Goal: Task Accomplishment & Management: Complete application form

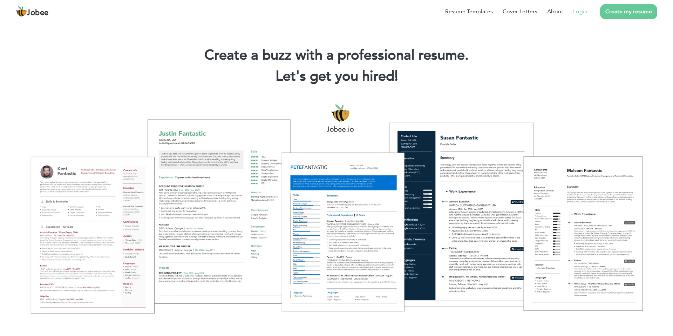
click at [584, 13] on link "Login" at bounding box center [580, 11] width 14 height 8
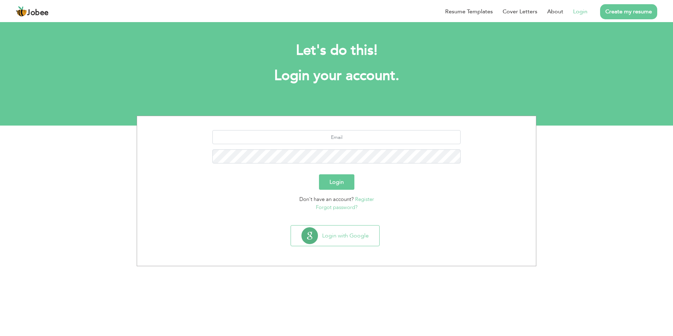
click at [633, 16] on link "Create my resume" at bounding box center [628, 11] width 57 height 15
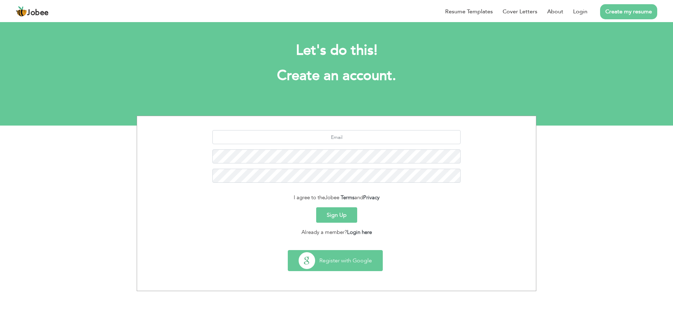
click at [327, 262] on button "Register with Google" at bounding box center [335, 260] width 94 height 20
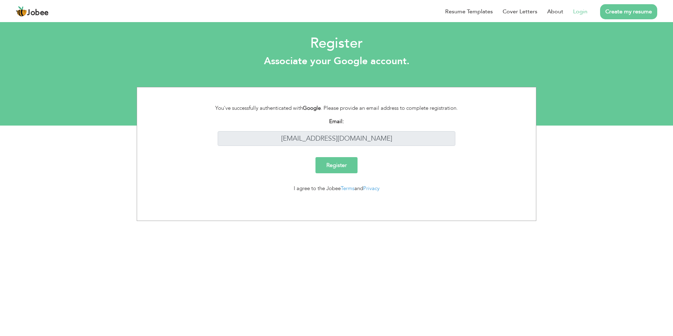
click at [335, 161] on input "Register" at bounding box center [336, 165] width 42 height 16
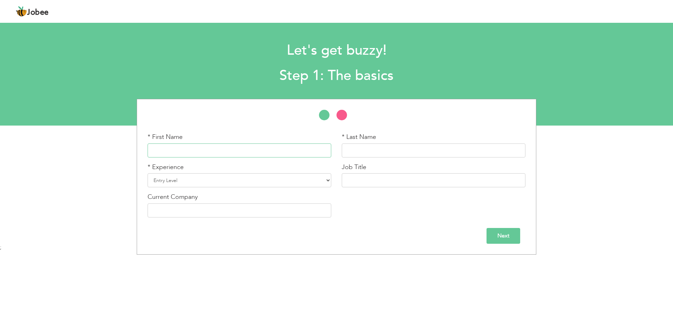
click at [286, 151] on input "text" at bounding box center [239, 150] width 184 height 14
type input "Ubaid Ullah"
type input "Asim"
click at [319, 178] on select "Entry Level Less than 1 Year 1 Year 2 Years 3 Years 4 Years 5 Years 6 Years 7 Y…" at bounding box center [239, 180] width 184 height 14
select select "8"
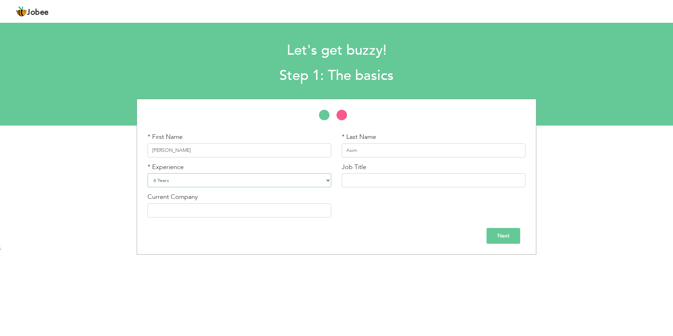
click at [147, 173] on select "Entry Level Less than 1 Year 1 Year 2 Years 3 Years 4 Years 5 Years 6 Years 7 Y…" at bounding box center [239, 180] width 184 height 14
click at [410, 183] on input "text" at bounding box center [434, 180] width 184 height 14
type input "Software Engineer"
click at [298, 217] on input "text" at bounding box center [239, 210] width 184 height 14
type input "Infinetworx"
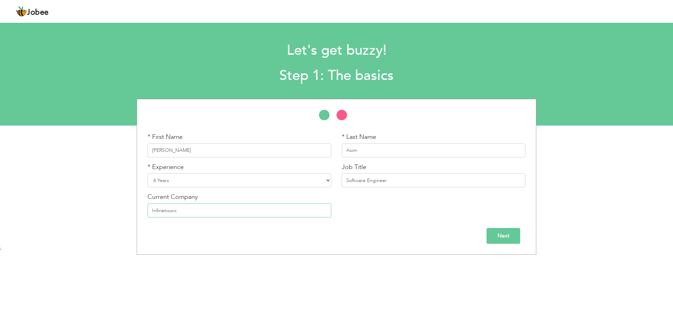
click at [495, 234] on input "Next" at bounding box center [503, 236] width 34 height 16
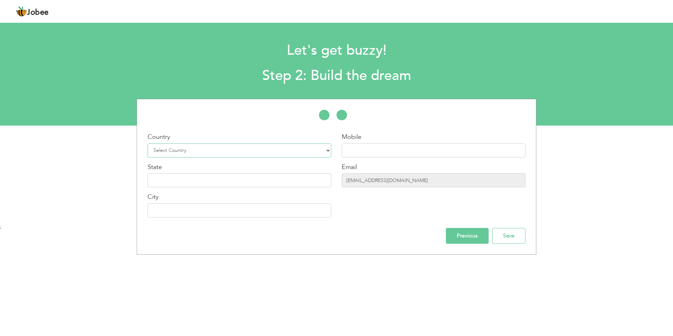
click at [236, 151] on select "Select Country Afghanistan Albania Algeria American Samoa Andorra Angola Anguil…" at bounding box center [239, 150] width 184 height 14
select select "166"
click at [147, 143] on select "Select Country Afghanistan Albania Algeria American Samoa Andorra Angola Anguil…" at bounding box center [239, 150] width 184 height 14
click at [404, 181] on input "ubaiddevsinn@gmail.com" at bounding box center [434, 180] width 184 height 14
click at [505, 238] on input "Save" at bounding box center [508, 236] width 33 height 16
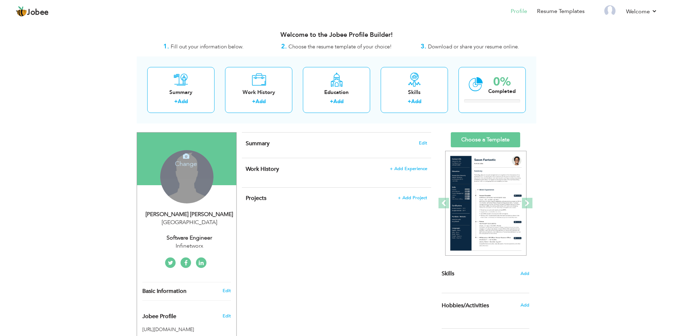
click at [186, 163] on h4 "Change" at bounding box center [186, 159] width 50 height 17
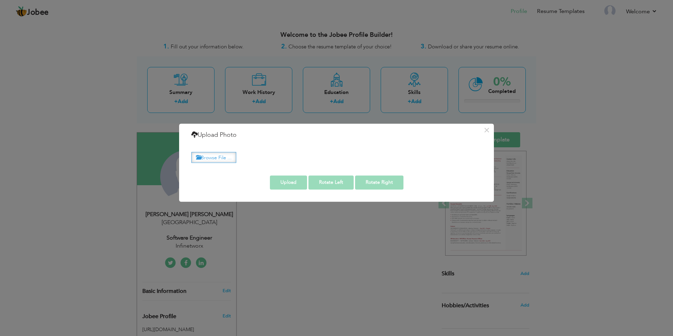
click at [211, 159] on label "Browse File ..." at bounding box center [213, 157] width 45 height 11
click at [0, 0] on input "Browse File ..." at bounding box center [0, 0] width 0 height 0
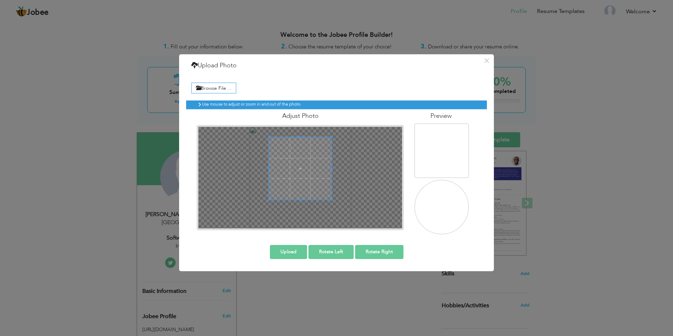
click at [300, 200] on div at bounding box center [300, 168] width 63 height 63
click at [297, 175] on span at bounding box center [297, 162] width 63 height 63
click at [293, 255] on button "Upload" at bounding box center [288, 252] width 37 height 14
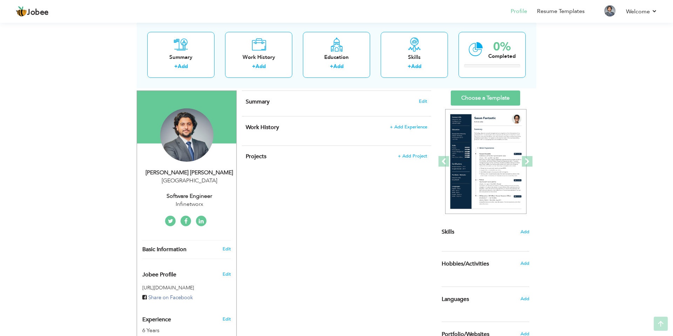
scroll to position [43, 0]
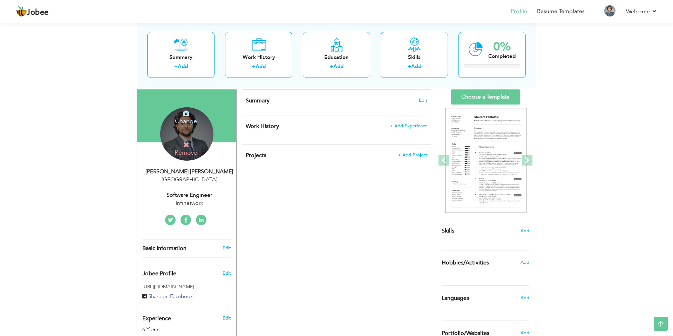
click at [203, 136] on div "Change Remove" at bounding box center [186, 133] width 53 height 53
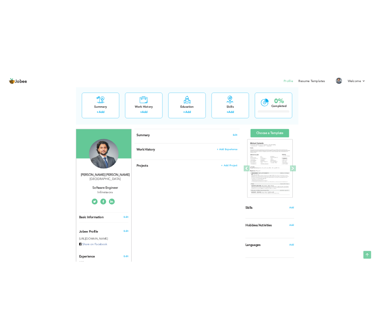
scroll to position [33, 0]
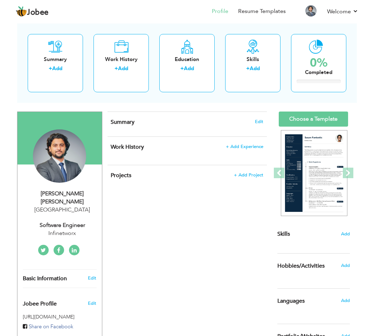
click at [265, 120] on div "Summary Edit" at bounding box center [187, 124] width 159 height 25
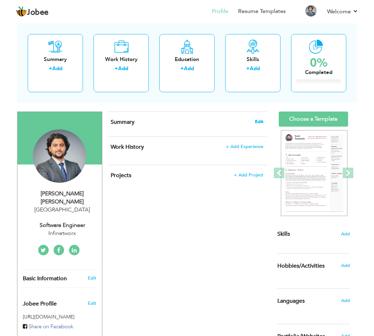
click at [259, 123] on span "Edit" at bounding box center [259, 121] width 8 height 5
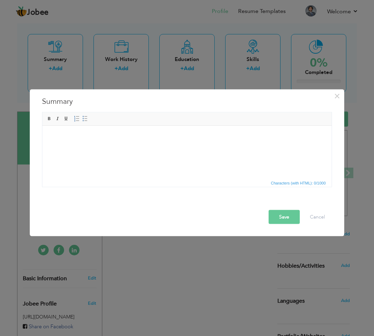
click at [98, 125] on html at bounding box center [186, 125] width 289 height 0
click at [98, 138] on body at bounding box center [186, 135] width 275 height 7
paste body
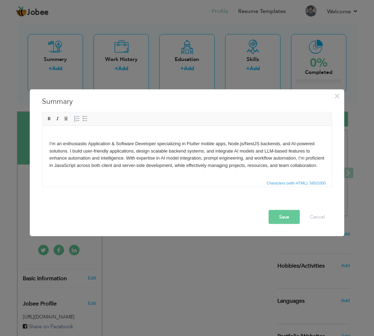
drag, startPoint x: 89, startPoint y: 135, endPoint x: 48, endPoint y: 137, distance: 41.7
click at [48, 137] on html "I’m an enthusiastic Application & Software Developer specializing in Flutter mo…" at bounding box center [186, 150] width 289 height 50
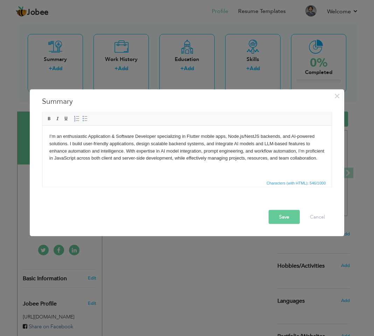
click at [279, 214] on button "Save" at bounding box center [284, 217] width 31 height 14
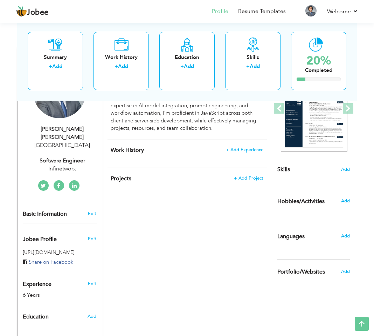
scroll to position [84, 0]
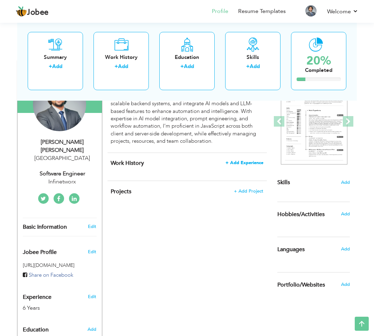
click at [245, 161] on span "+ Add Experience" at bounding box center [245, 162] width 38 height 5
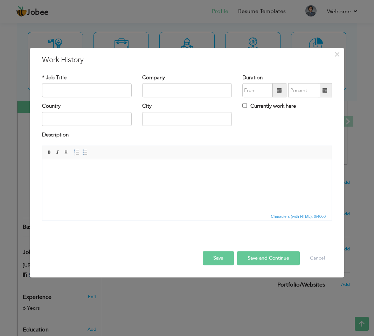
click at [100, 99] on div "* Job Title" at bounding box center [87, 88] width 100 height 28
click at [150, 120] on input "text" at bounding box center [187, 119] width 90 height 14
drag, startPoint x: 150, startPoint y: 120, endPoint x: 182, endPoint y: 131, distance: 33.6
click at [150, 120] on input "text" at bounding box center [187, 119] width 90 height 14
drag, startPoint x: 188, startPoint y: 37, endPoint x: 219, endPoint y: 37, distance: 30.5
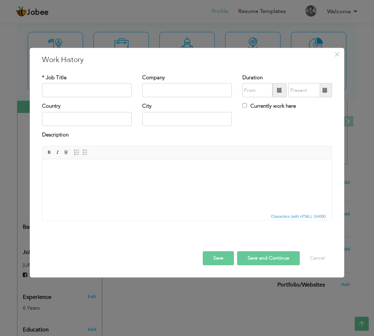
click at [191, 37] on div "× Work History * Job Title Company Duration Currently work here Country" at bounding box center [187, 168] width 374 height 336
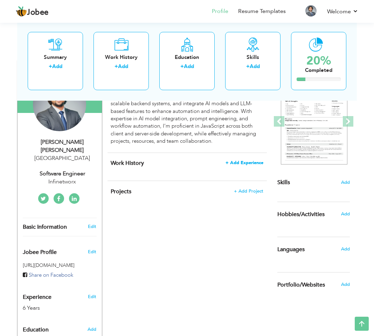
click at [252, 160] on span "+ Add Experience" at bounding box center [245, 162] width 38 height 5
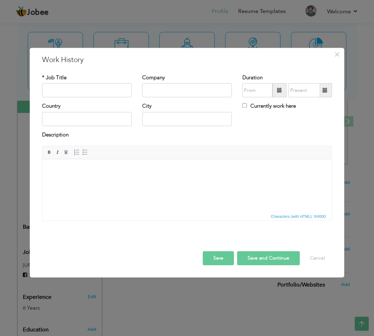
drag, startPoint x: 295, startPoint y: 319, endPoint x: 212, endPoint y: 130, distance: 207.1
click at [212, 159] on html at bounding box center [186, 169] width 289 height 21
drag, startPoint x: 331, startPoint y: 296, endPoint x: 374, endPoint y: 335, distance: 58.3
click at [374, 335] on div "× Work History * Job Title Company Duration Currently work here Country" at bounding box center [187, 168] width 374 height 336
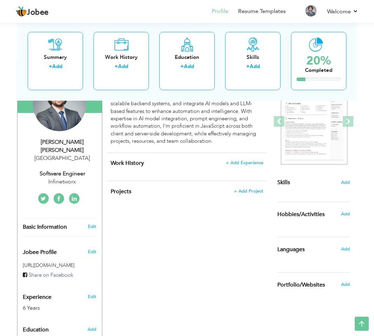
click at [374, 335] on div "View Resume Export PDF Profile Summary Public Link Experience Education Awards …" at bounding box center [187, 180] width 374 height 486
click at [257, 161] on span "+ Add Experience" at bounding box center [245, 162] width 38 height 5
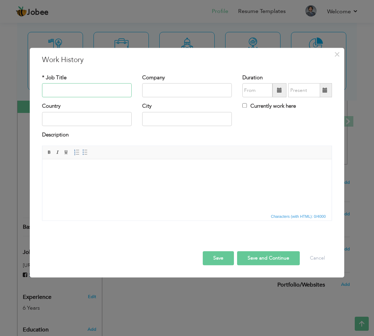
click at [79, 90] on input "text" at bounding box center [87, 90] width 90 height 14
type input "Software Enginner"
click at [178, 94] on input "text" at bounding box center [187, 90] width 90 height 14
drag, startPoint x: 212, startPoint y: 91, endPoint x: 143, endPoint y: 91, distance: 69.0
click at [143, 91] on input "Se" at bounding box center [187, 90] width 90 height 14
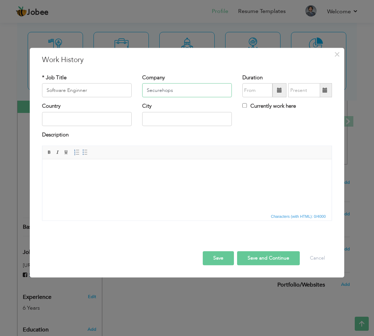
type input "Securehops"
type input "09/2025"
click at [253, 91] on input "09/2025" at bounding box center [257, 90] width 30 height 14
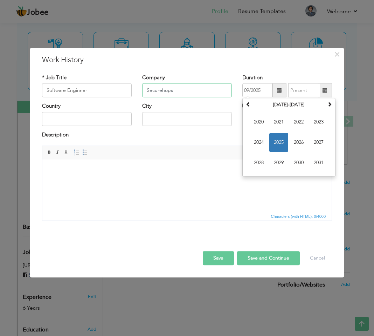
click at [199, 89] on input "Securehops" at bounding box center [187, 90] width 90 height 14
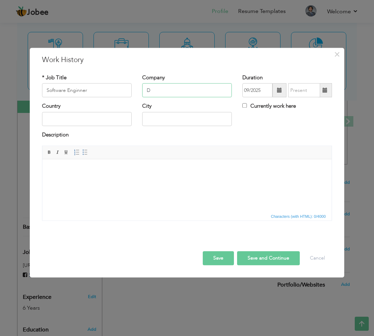
drag, startPoint x: 199, startPoint y: 89, endPoint x: 155, endPoint y: 89, distance: 43.8
click at [155, 89] on input "D" at bounding box center [187, 90] width 90 height 14
type input "D"
click at [263, 92] on input "09/2025" at bounding box center [257, 90] width 30 height 14
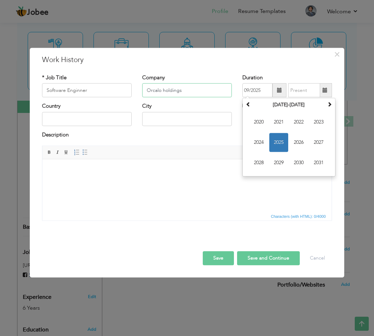
click at [187, 95] on input "Orcalo holdings" at bounding box center [187, 90] width 90 height 14
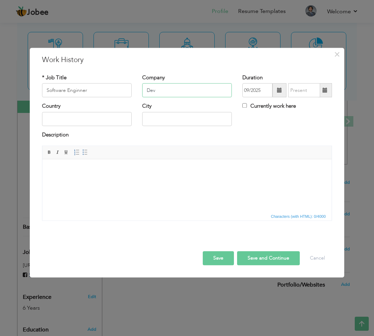
drag, startPoint x: 187, startPoint y: 95, endPoint x: 145, endPoint y: 90, distance: 41.7
click at [145, 90] on input "Dev" at bounding box center [187, 90] width 90 height 14
type input "Devsinn Technologies"
click at [258, 92] on input "09/2025" at bounding box center [257, 90] width 30 height 14
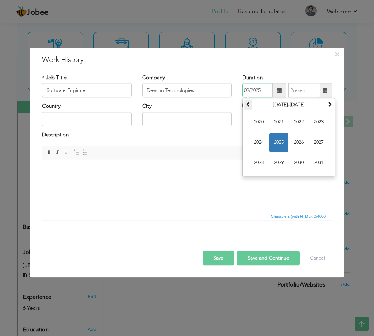
click at [250, 107] on th at bounding box center [248, 105] width 8 height 11
click at [276, 161] on span "2019" at bounding box center [278, 162] width 19 height 19
click at [303, 117] on span "Mar" at bounding box center [298, 122] width 19 height 19
type input "03/2019"
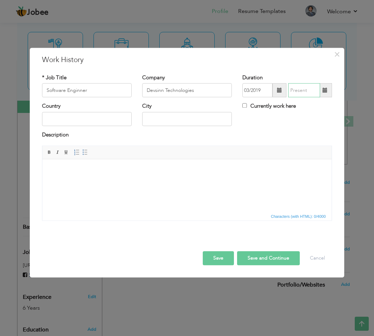
click at [308, 93] on input "text" at bounding box center [304, 90] width 32 height 14
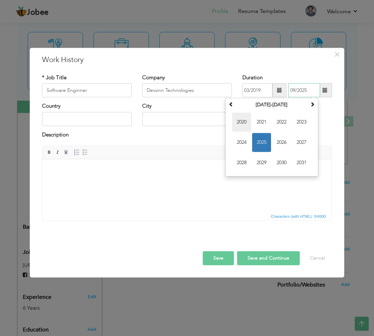
click at [248, 124] on span "2020" at bounding box center [241, 122] width 19 height 19
click at [286, 145] on span "Jul" at bounding box center [281, 142] width 19 height 19
type input "07/2020"
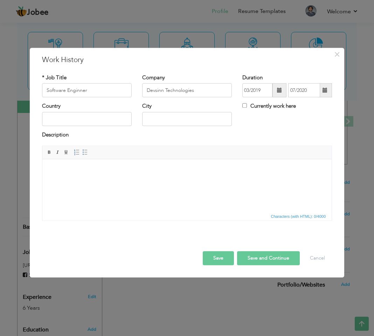
click at [90, 172] on body at bounding box center [186, 169] width 275 height 7
click at [76, 175] on html at bounding box center [186, 169] width 289 height 21
click at [106, 177] on html at bounding box center [186, 169] width 289 height 21
click at [108, 179] on html at bounding box center [186, 169] width 289 height 21
click at [218, 260] on button "Save" at bounding box center [218, 258] width 31 height 14
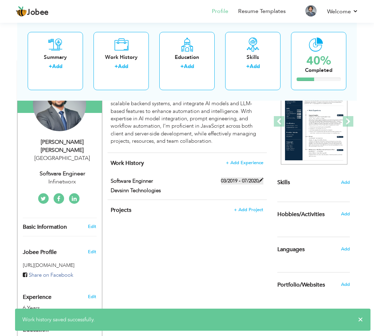
click at [261, 180] on span at bounding box center [260, 180] width 5 height 5
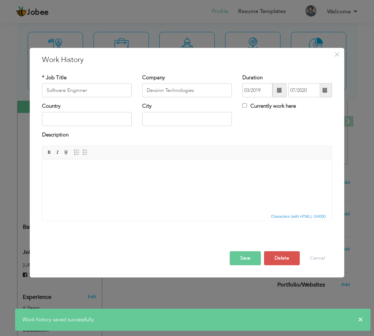
click at [133, 171] on body at bounding box center [186, 169] width 275 height 7
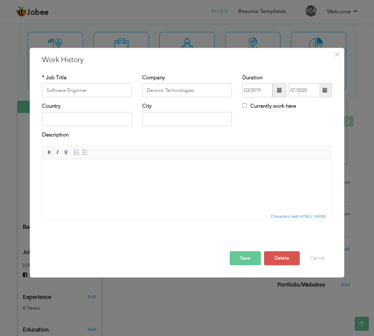
scroll to position [0, 0]
click at [142, 174] on span "Context Menu Options" at bounding box center [138, 176] width 8 height 8
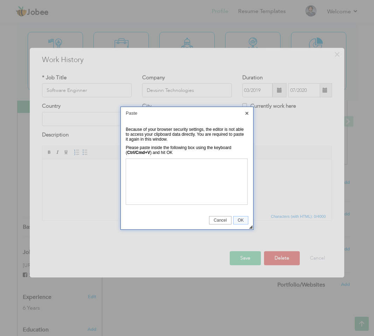
click at [240, 224] on td "◢ Cancel OK" at bounding box center [187, 220] width 132 height 18
click at [240, 220] on span "OK" at bounding box center [241, 220] width 14 height 5
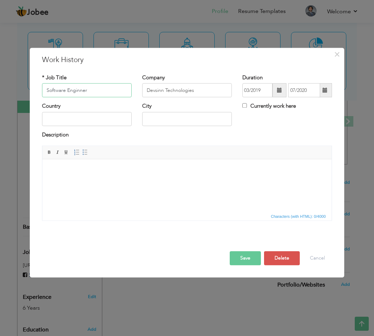
click at [104, 88] on input "Software Enginner" at bounding box center [87, 90] width 90 height 14
drag, startPoint x: 104, startPoint y: 88, endPoint x: 41, endPoint y: 92, distance: 63.6
click at [41, 92] on div "* Job Title Software Enginner" at bounding box center [87, 88] width 100 height 28
type input "Mobile App Developer"
click at [75, 180] on html at bounding box center [186, 169] width 289 height 21
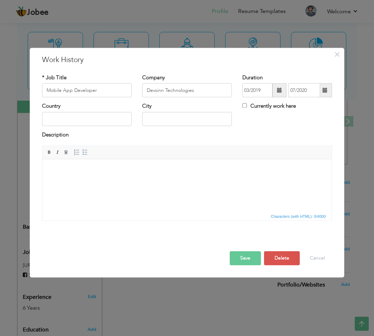
click at [61, 170] on body at bounding box center [186, 169] width 275 height 7
click at [97, 177] on span "Context Menu Options" at bounding box center [95, 177] width 6 height 6
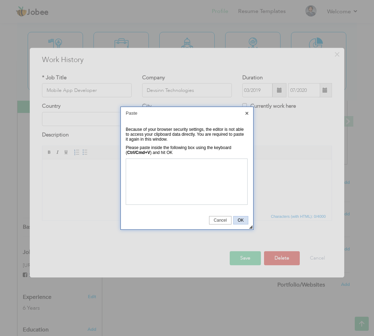
click at [236, 220] on span "OK" at bounding box center [241, 220] width 14 height 5
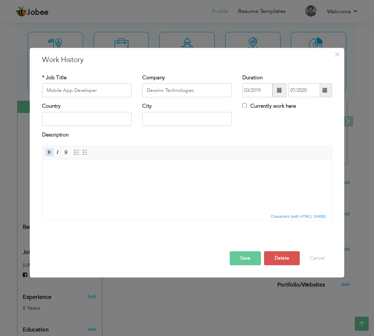
click at [47, 151] on span at bounding box center [50, 153] width 6 height 6
click at [52, 154] on span at bounding box center [50, 153] width 6 height 6
click at [75, 174] on html "​​​​​​​" at bounding box center [186, 169] width 289 height 21
click at [83, 169] on body at bounding box center [186, 169] width 275 height 7
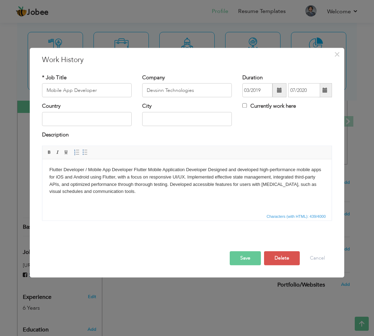
drag, startPoint x: 133, startPoint y: 169, endPoint x: 168, endPoint y: 168, distance: 34.7
click at [168, 168] on body "Flutter Developer / Mobile App Developer Flutter Mobile Application Developer D…" at bounding box center [186, 180] width 275 height 29
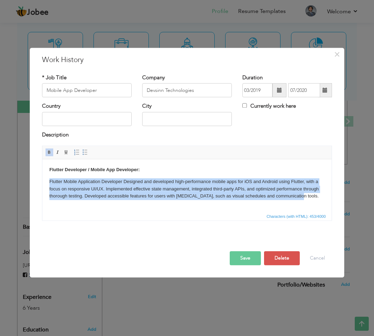
drag, startPoint x: 49, startPoint y: 181, endPoint x: 296, endPoint y: 194, distance: 247.3
click at [296, 194] on p "Flutter Mobile Application Developer Designed and developed high-performance mo…" at bounding box center [186, 189] width 275 height 22
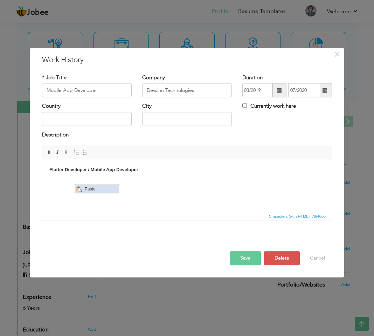
click at [80, 187] on span "Context Menu Options" at bounding box center [79, 189] width 6 height 6
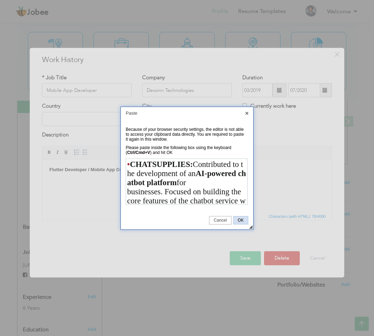
click at [242, 220] on span "OK" at bounding box center [241, 220] width 14 height 5
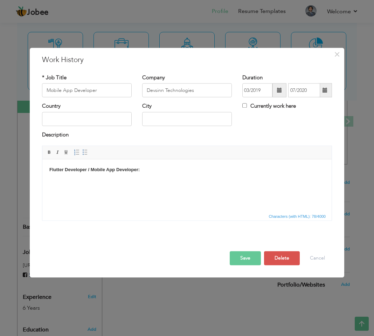
click at [115, 185] on html "Flutter Developer / Mobile App Developer:" at bounding box center [186, 175] width 289 height 33
click at [104, 183] on html "Flutter Developer / Mobile App Developer: ​​​​​​​" at bounding box center [186, 173] width 289 height 29
click at [144, 171] on p "Flutter Developer / Mobile App Developer:" at bounding box center [186, 173] width 275 height 15
click at [136, 188] on span "Context Menu Options" at bounding box center [134, 186] width 6 height 6
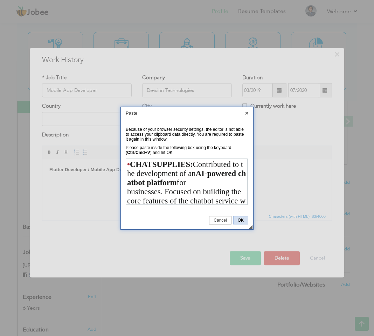
click at [243, 218] on span "OK" at bounding box center [241, 220] width 14 height 5
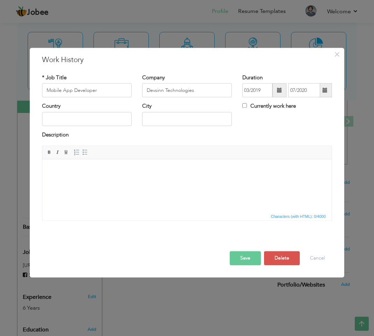
click at [141, 180] on html at bounding box center [186, 169] width 289 height 21
click at [109, 178] on html at bounding box center [186, 169] width 289 height 21
click at [95, 180] on html at bounding box center [186, 169] width 289 height 21
click at [113, 175] on span "Paste" at bounding box center [128, 175] width 36 height 8
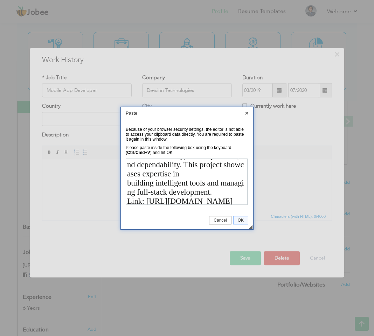
scroll to position [85, 0]
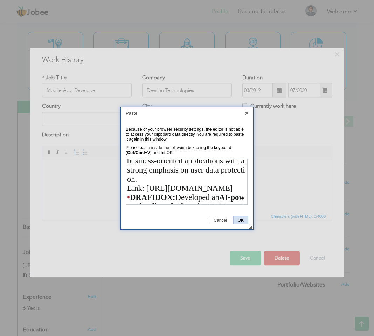
click at [242, 218] on span "OK" at bounding box center [241, 220] width 14 height 5
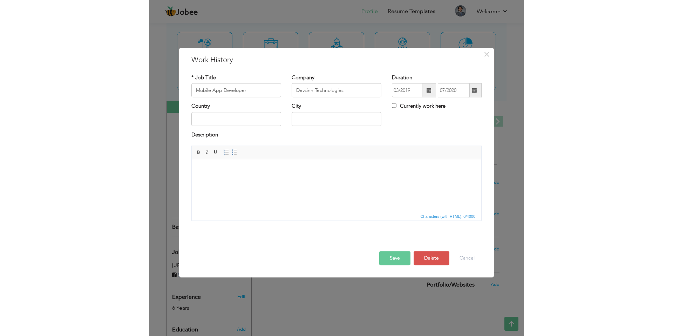
scroll to position [0, 0]
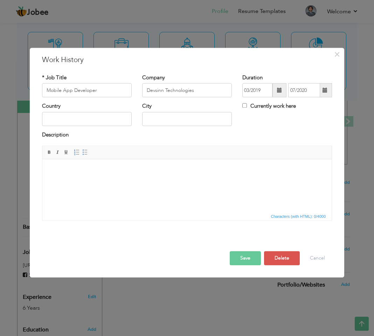
click at [240, 258] on button "Save" at bounding box center [245, 258] width 31 height 14
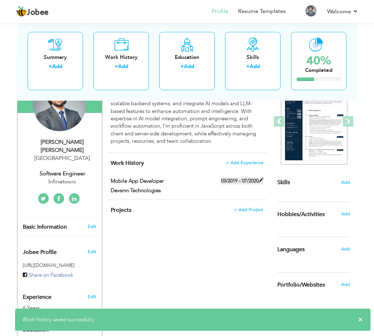
click at [261, 180] on span at bounding box center [260, 180] width 5 height 5
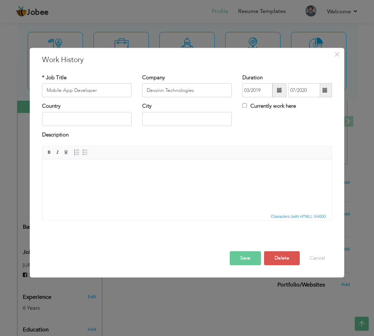
click at [107, 180] on html at bounding box center [186, 169] width 289 height 21
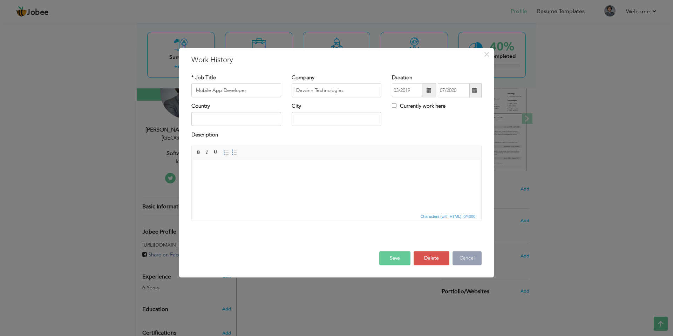
click at [463, 254] on button "Cancel" at bounding box center [466, 258] width 29 height 14
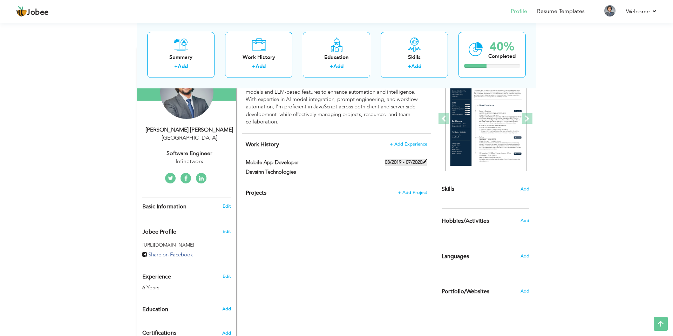
click at [425, 161] on span at bounding box center [424, 161] width 5 height 5
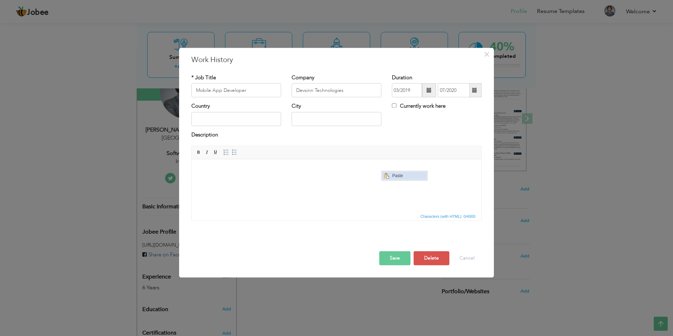
click at [406, 176] on span "Paste" at bounding box center [408, 175] width 36 height 8
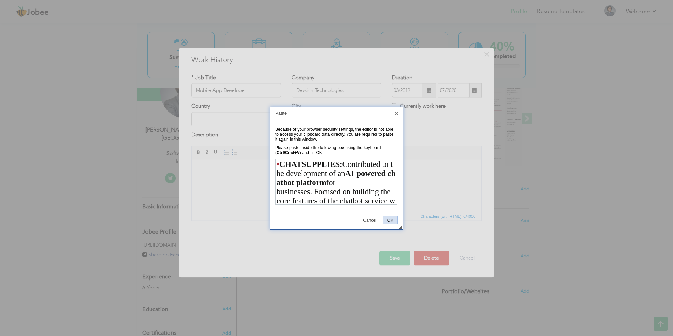
click at [385, 219] on span "OK" at bounding box center [390, 220] width 14 height 5
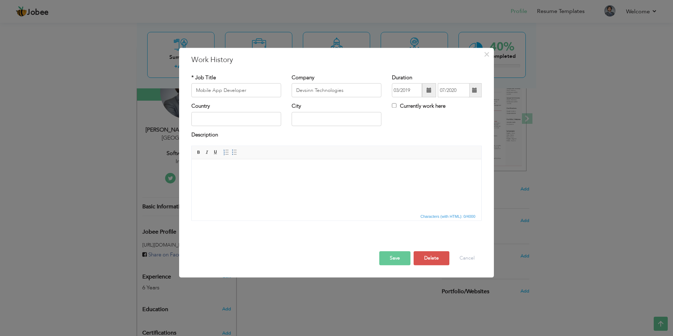
click at [243, 171] on body at bounding box center [336, 169] width 275 height 7
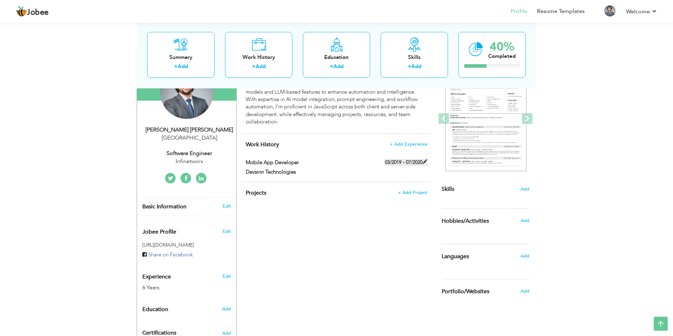
click at [426, 160] on span at bounding box center [424, 161] width 5 height 5
type input "Mobile App Developer"
type input "Devsinn Technologies"
type input "03/2019"
type input "07/2020"
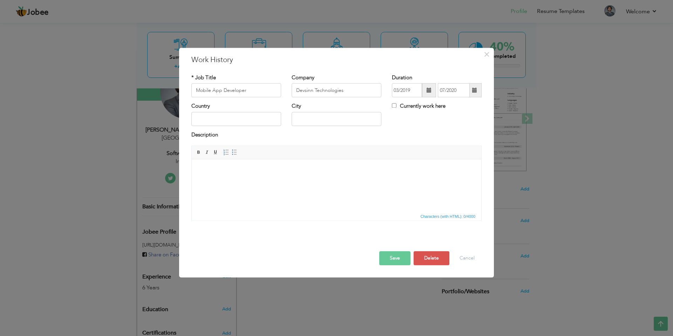
click at [285, 166] on body at bounding box center [336, 169] width 275 height 7
click at [267, 171] on body at bounding box center [336, 169] width 275 height 7
click at [277, 177] on span "Paste" at bounding box center [294, 175] width 36 height 8
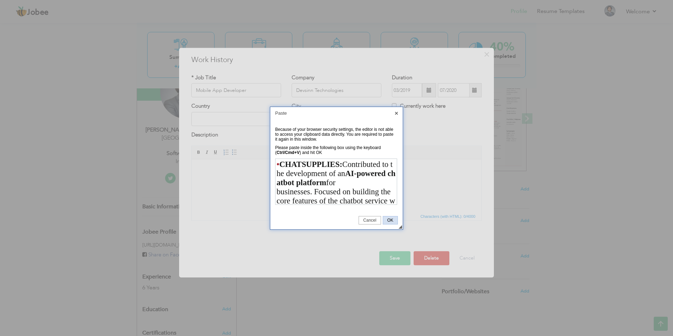
click at [388, 220] on span "OK" at bounding box center [390, 220] width 14 height 5
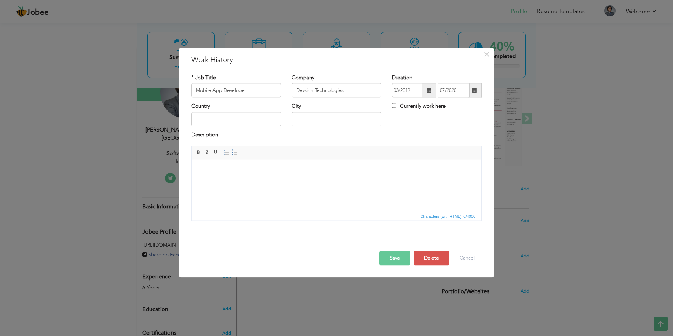
click at [376, 165] on html at bounding box center [336, 169] width 289 height 21
click at [308, 171] on body at bounding box center [336, 169] width 275 height 7
paste body
click at [308, 171] on body at bounding box center [336, 169] width 275 height 7
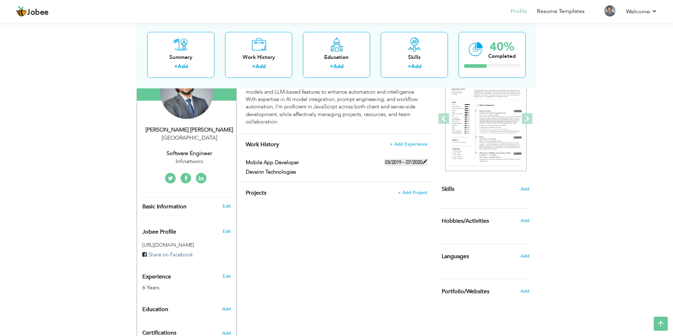
click at [424, 163] on span at bounding box center [424, 161] width 5 height 5
type input "Mobile App Developer"
type input "Devsinn Technologies"
type input "03/2019"
type input "07/2020"
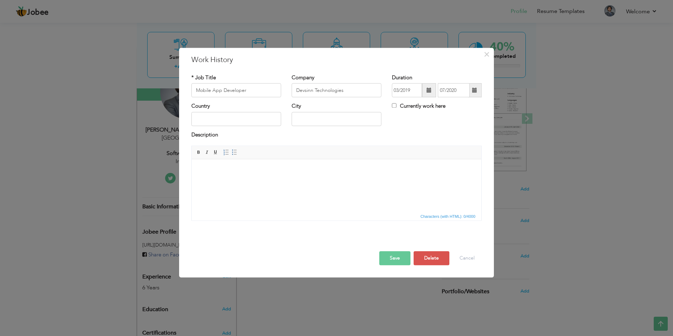
click at [314, 177] on html at bounding box center [336, 169] width 289 height 21
click at [221, 180] on html at bounding box center [336, 169] width 289 height 21
click at [222, 173] on html at bounding box center [336, 169] width 289 height 21
click at [214, 169] on span "Context Menu Options" at bounding box center [212, 171] width 6 height 6
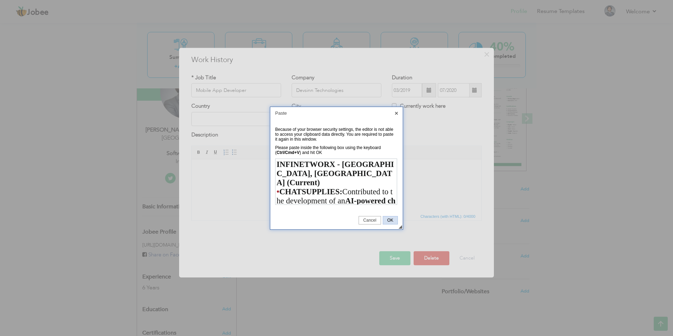
click at [393, 222] on span "OK" at bounding box center [390, 220] width 14 height 5
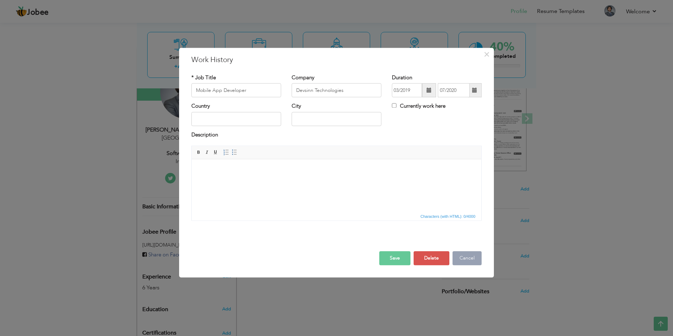
click at [475, 257] on button "Cancel" at bounding box center [466, 258] width 29 height 14
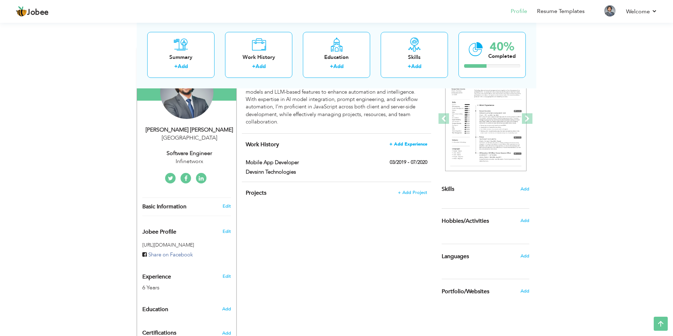
click at [412, 143] on span "+ Add Experience" at bounding box center [408, 144] width 38 height 5
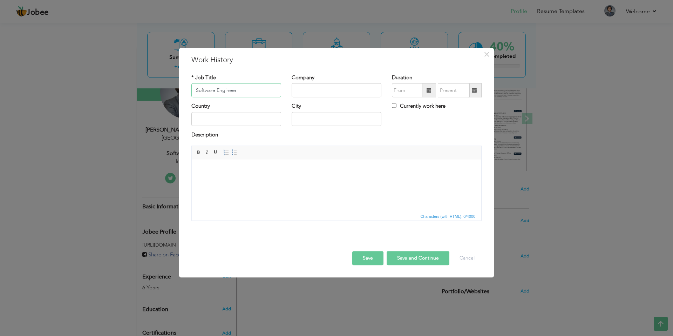
type input "Software Engineer"
click at [340, 93] on input "text" at bounding box center [336, 90] width 90 height 14
type input "Infinetworx"
click at [409, 93] on input "09/2025" at bounding box center [407, 90] width 30 height 14
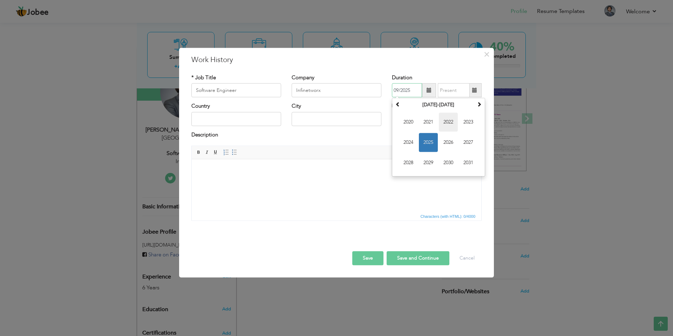
click at [446, 124] on span "2022" at bounding box center [448, 122] width 19 height 19
click at [422, 158] on span "Oct" at bounding box center [428, 162] width 19 height 19
type input "10/2022"
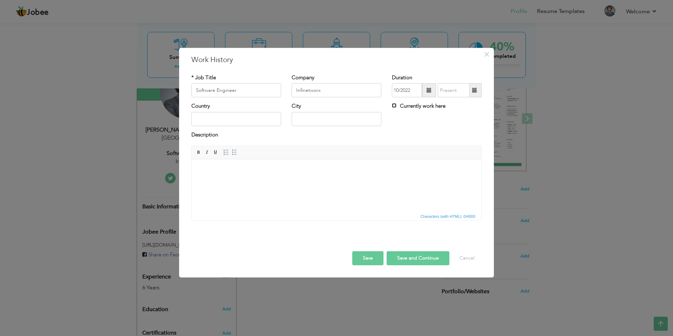
click at [394, 105] on input "Currently work here" at bounding box center [394, 105] width 5 height 5
checkbox input "true"
click at [226, 180] on html at bounding box center [336, 169] width 289 height 21
click at [310, 177] on span "Context Menu Options" at bounding box center [308, 177] width 6 height 6
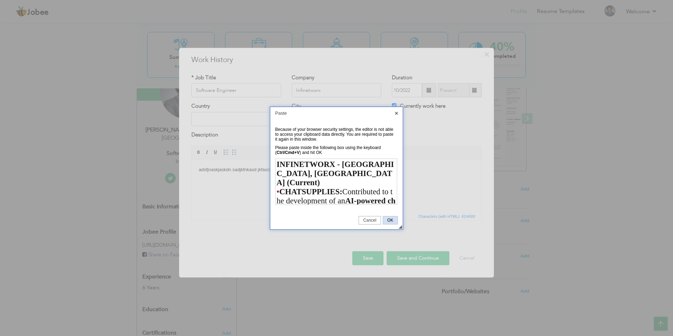
click at [388, 222] on span "OK" at bounding box center [390, 220] width 14 height 5
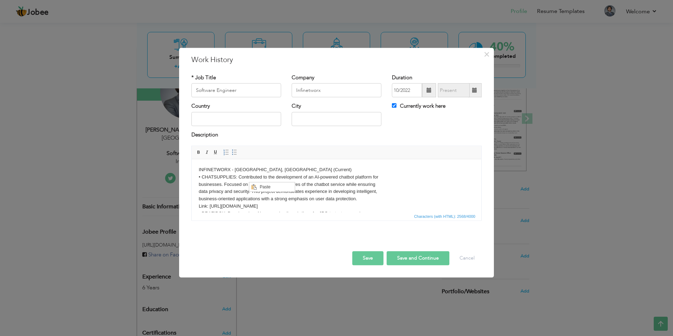
click at [197, 175] on html "INFINETWORX - Lahore, Pakistan (Current) • CHATSUPPLIES: Contributed to the dev…" at bounding box center [336, 322] width 289 height 327
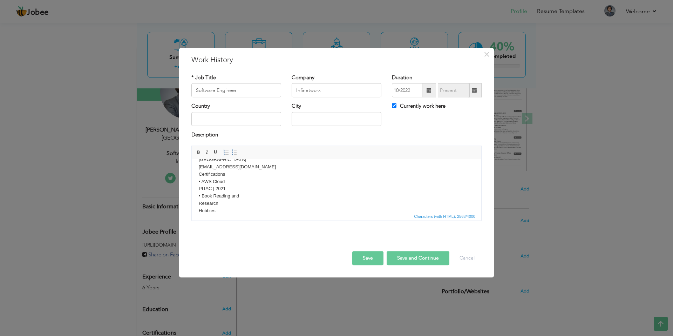
scroll to position [275, 0]
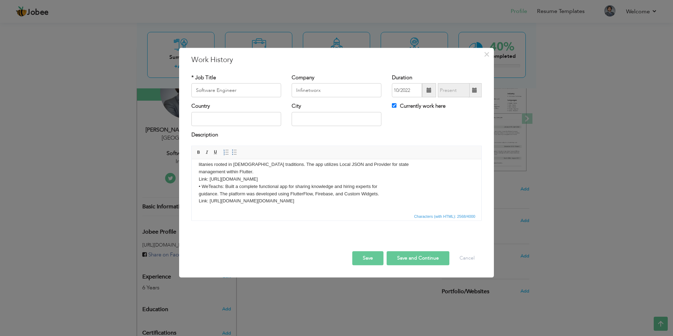
drag, startPoint x: 197, startPoint y: 175, endPoint x: 381, endPoint y: 200, distance: 185.6
click at [381, 200] on html "INFINETWORX - Lahore, Pakistan (Current) • CHATSUPPLIES: Contributed to the dev…" at bounding box center [336, 47] width 289 height 327
click at [448, 172] on body "INFINETWORX - Lahore, Pakistan (Current) • CHATSUPPLIES: Contributed to the dev…" at bounding box center [336, 47] width 275 height 313
click at [393, 207] on html "INFINETWORX - Lahore, Pakistan (Current) • CHATSUPPLIES: Contributed to the dev…" at bounding box center [336, 47] width 289 height 327
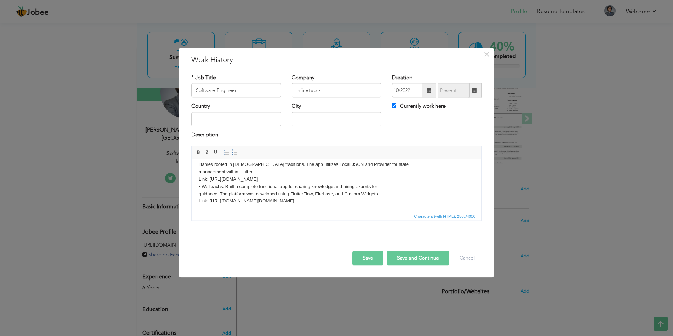
click at [392, 170] on body "INFINETWORX - Lahore, Pakistan (Current) • CHATSUPPLIES: Contributed to the dev…" at bounding box center [336, 47] width 275 height 313
click at [379, 193] on body "INFINETWORX - Lahore, Pakistan (Current) • CHATSUPPLIES: Contributed to the dev…" at bounding box center [336, 47] width 275 height 313
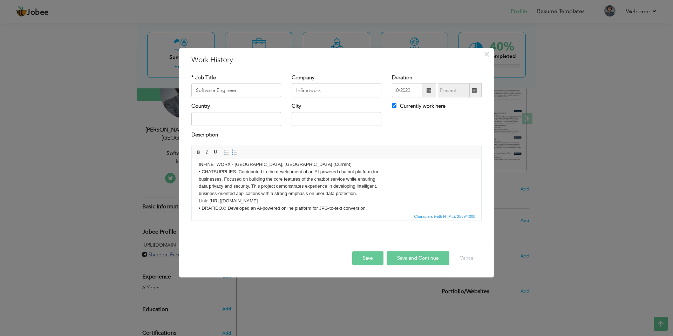
scroll to position [0, 0]
drag, startPoint x: 373, startPoint y: 208, endPoint x: 197, endPoint y: 178, distance: 178.2
click at [197, 178] on html "INFINETWORX - Lahore, Pakistan (Current) • CHATSUPPLIES: Contributed to the dev…" at bounding box center [336, 322] width 289 height 327
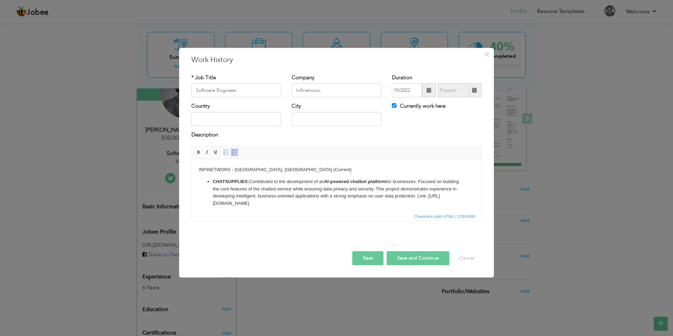
click at [445, 194] on p "CHATSUPPLIES: Contributed to the development of an AI-powered chatbot platform …" at bounding box center [336, 192] width 247 height 29
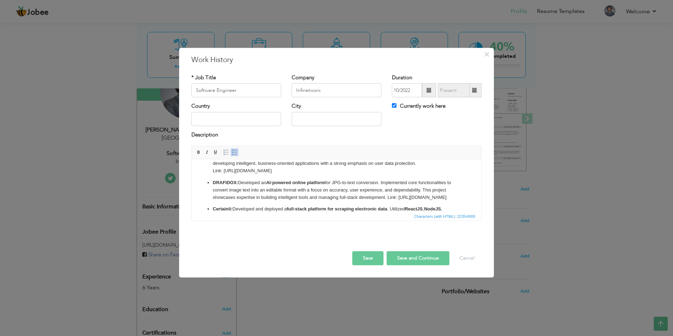
scroll to position [37, 0]
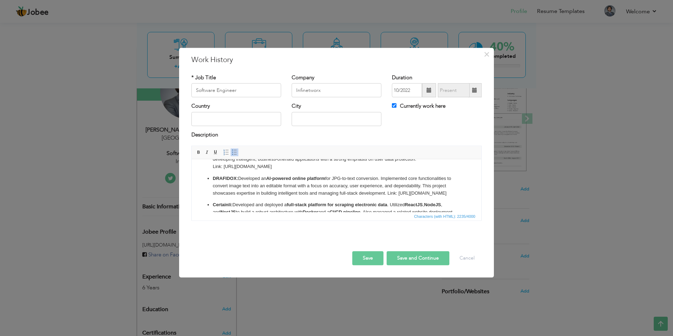
click at [386, 194] on p "DRAFIDOX: Developed an AI-powered online platform for JPG-to-text conversion. I…" at bounding box center [336, 186] width 247 height 22
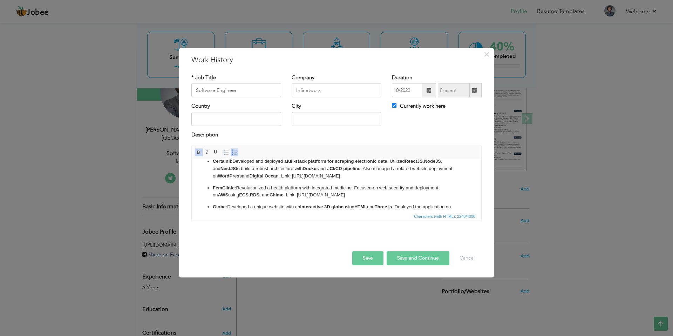
scroll to position [88, 0]
click at [278, 175] on p "Certainli: Developed and deployed a full-stack platform for scraping electronic…" at bounding box center [336, 168] width 247 height 22
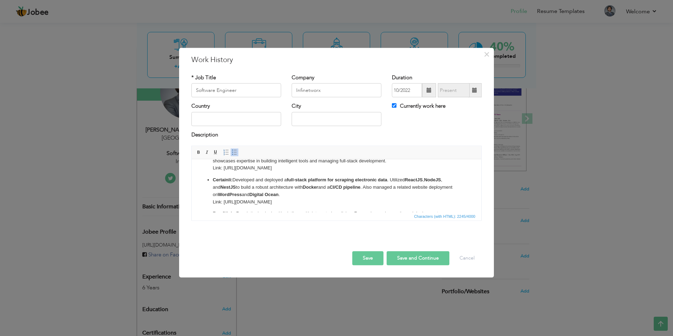
scroll to position [69, 0]
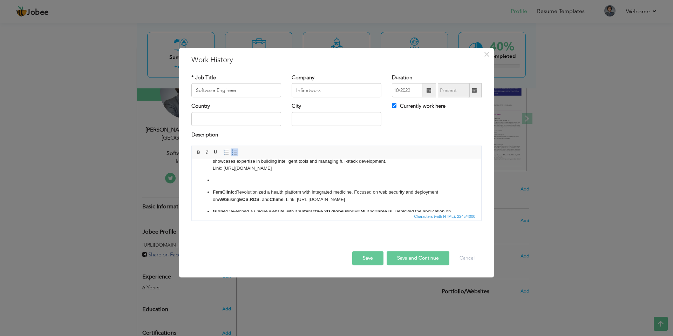
drag, startPoint x: 266, startPoint y: 203, endPoint x: 207, endPoint y: 181, distance: 62.7
click at [213, 181] on li at bounding box center [336, 180] width 247 height 7
click at [329, 201] on p "FemClinic: Revolutionized a health platform with integrated medicine. Focused o…" at bounding box center [336, 195] width 247 height 15
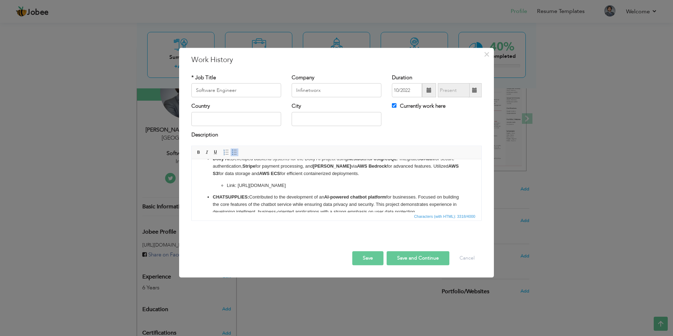
scroll to position [0, 0]
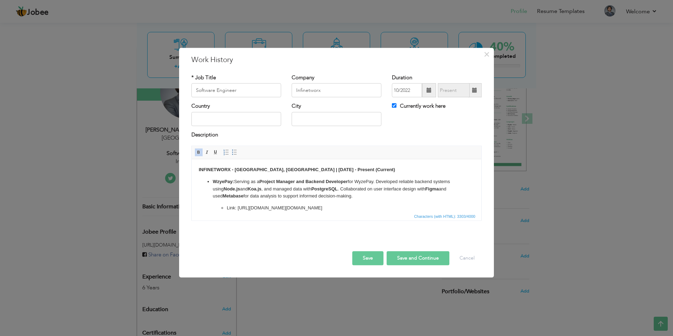
drag, startPoint x: 318, startPoint y: 170, endPoint x: 362, endPoint y: 170, distance: 44.5
click at [362, 170] on p "INFINETWORX - Lahore, Pakistan | Aug 2021 - Present (Current)" at bounding box center [336, 169] width 275 height 7
click at [375, 171] on strong "(Current)" at bounding box center [385, 169] width 20 height 5
click at [358, 257] on button "Save" at bounding box center [367, 258] width 31 height 14
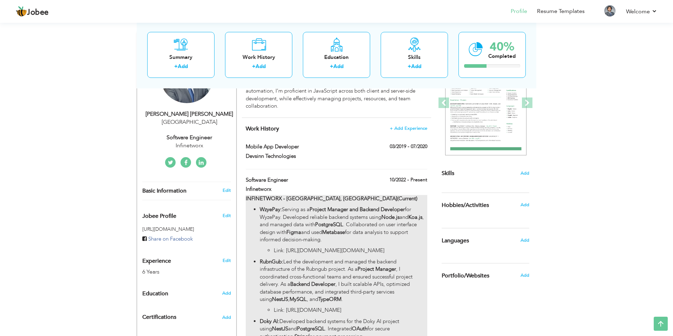
scroll to position [116, 0]
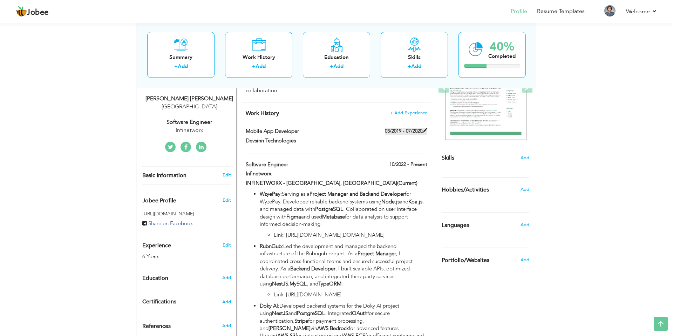
click at [424, 130] on span at bounding box center [424, 130] width 5 height 5
type input "Mobile App Developer"
type input "Devsinn Technologies"
type input "03/2019"
type input "07/2020"
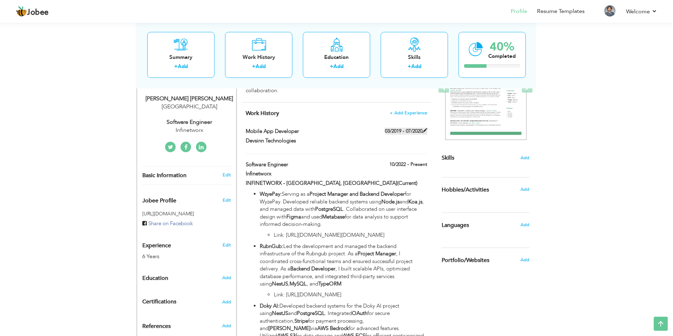
checkbox input "false"
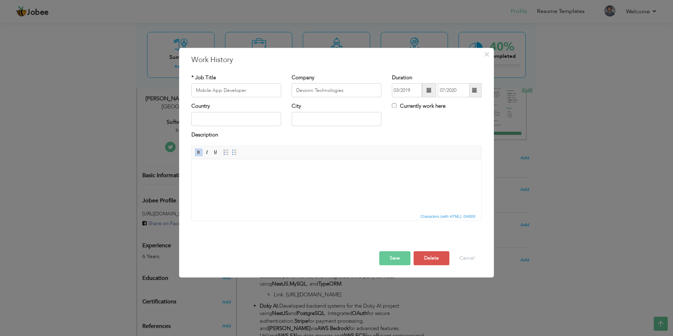
click at [249, 173] on body at bounding box center [336, 169] width 275 height 7
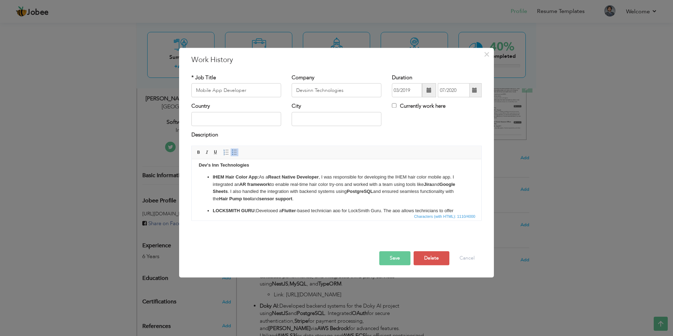
scroll to position [0, 0]
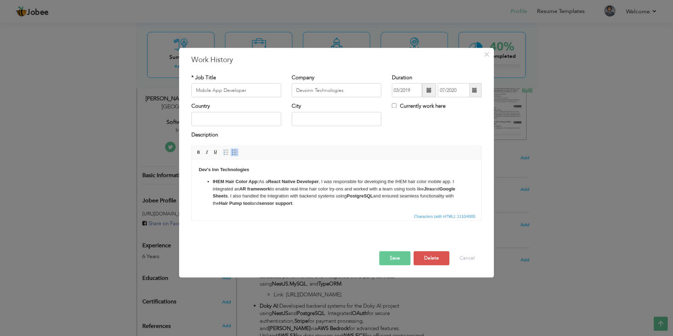
click at [396, 260] on button "Save" at bounding box center [394, 258] width 31 height 14
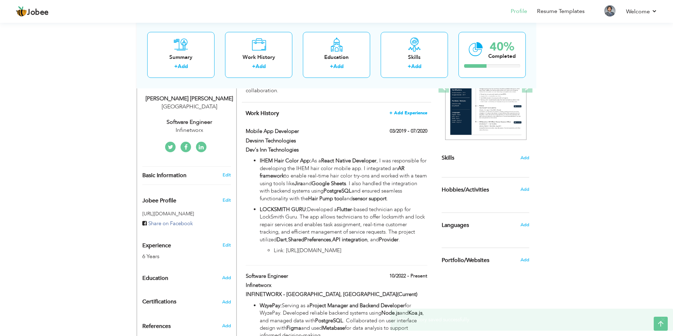
click at [406, 112] on span "+ Add Experience" at bounding box center [408, 112] width 38 height 5
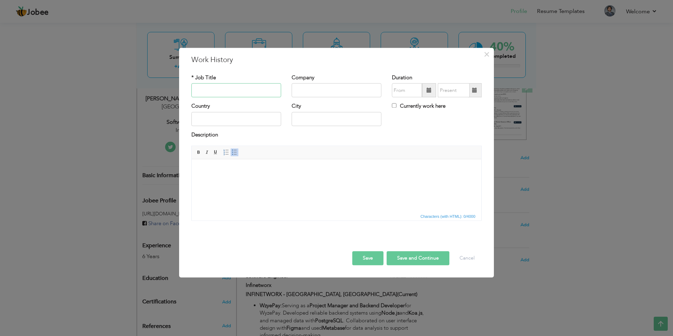
click at [261, 94] on input "text" at bounding box center [236, 90] width 90 height 14
type input "Software Engineer"
click at [318, 92] on input "text" at bounding box center [336, 90] width 90 height 14
type input "Orcalo Holdings"
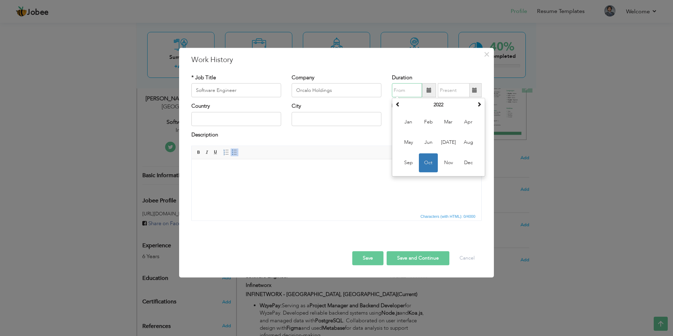
click at [416, 91] on input "text" at bounding box center [407, 90] width 30 height 14
click at [399, 106] on span at bounding box center [397, 104] width 5 height 5
click at [462, 142] on span "Aug" at bounding box center [468, 142] width 19 height 19
type input "08/2021"
click at [459, 92] on input "09/2025" at bounding box center [453, 90] width 32 height 14
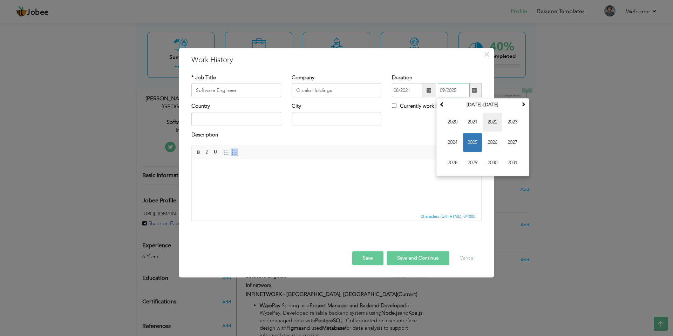
click at [488, 120] on span "2022" at bounding box center [492, 122] width 19 height 19
click at [453, 159] on span "Sep" at bounding box center [452, 162] width 19 height 19
type input "09/2022"
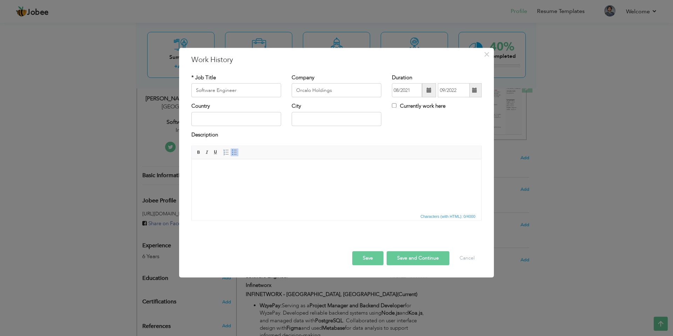
click at [265, 180] on html at bounding box center [336, 169] width 289 height 21
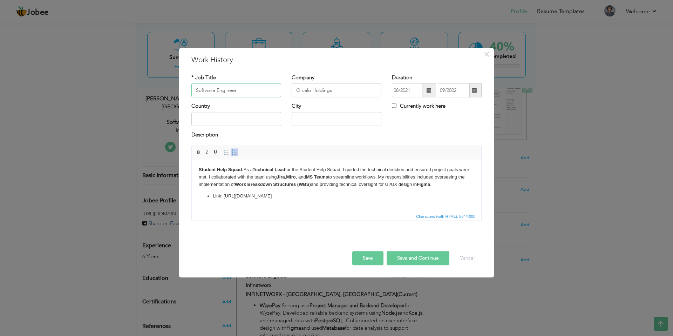
click at [230, 89] on input "Software Engineer" at bounding box center [236, 90] width 90 height 14
click at [237, 89] on input "Software Engineer" at bounding box center [236, 90] width 90 height 14
click at [366, 256] on button "Save" at bounding box center [367, 258] width 31 height 14
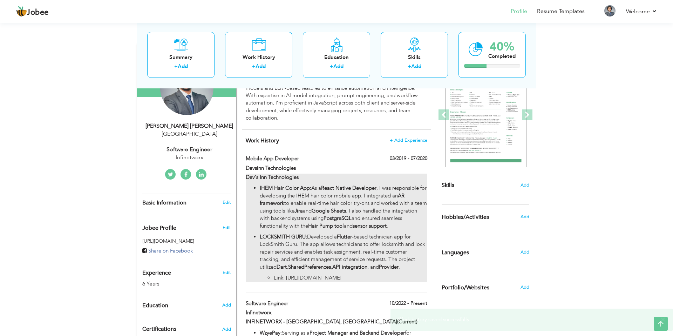
scroll to position [90, 0]
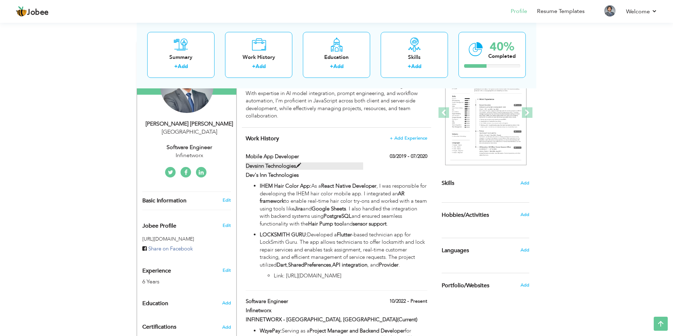
click at [299, 165] on span at bounding box center [298, 165] width 5 height 5
type input "Mobile App Developer"
type input "Devsinn Technologies"
type input "03/2019"
type input "07/2020"
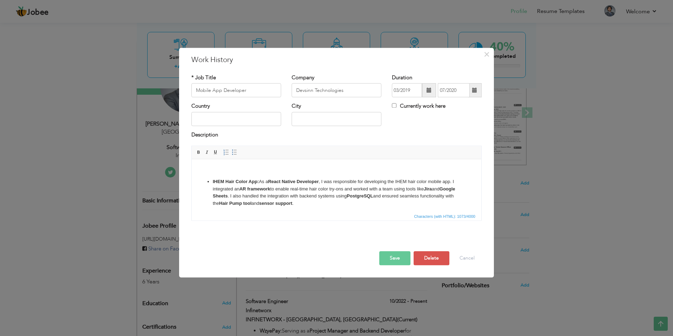
drag, startPoint x: 253, startPoint y: 170, endPoint x: 177, endPoint y: 171, distance: 76.0
click at [192, 171] on html "IHEM Hair Color App: As a React Native Developer , I was responsible for develo…" at bounding box center [336, 205] width 289 height 93
click at [400, 257] on button "Save" at bounding box center [394, 258] width 31 height 14
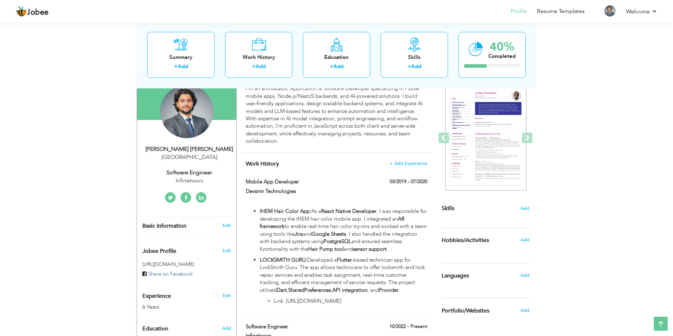
scroll to position [70, 0]
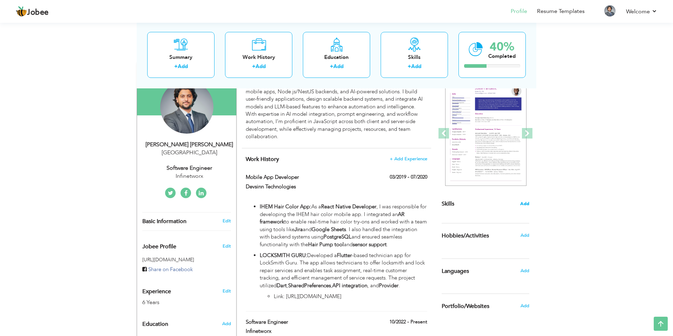
click at [525, 203] on span "Add" at bounding box center [524, 203] width 9 height 7
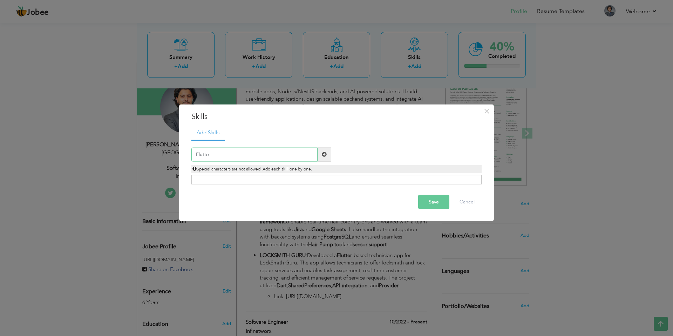
type input "Flutter"
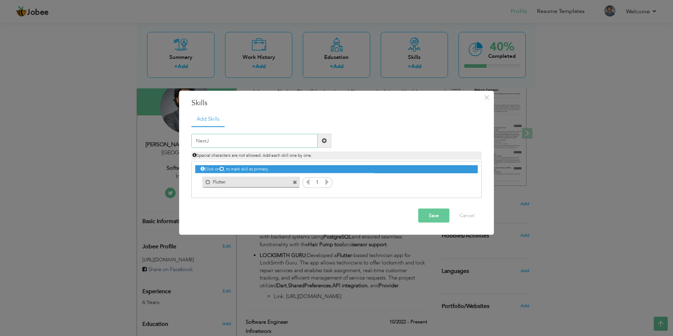
type input "NestJS"
type input "Node JS"
click at [326, 145] on span at bounding box center [324, 140] width 14 height 14
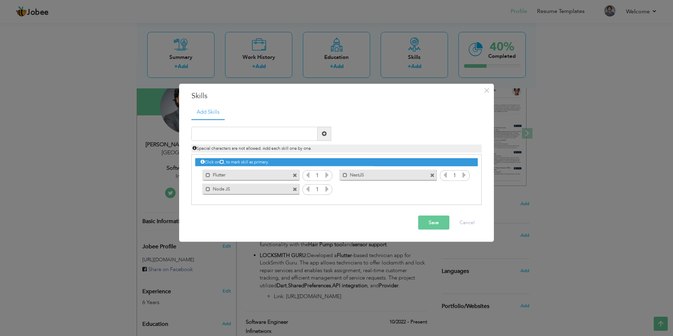
click at [370, 177] on label "NestJS" at bounding box center [382, 174] width 71 height 9
click at [363, 176] on label "NestJS" at bounding box center [384, 174] width 70 height 9
click at [432, 175] on span at bounding box center [432, 175] width 5 height 5
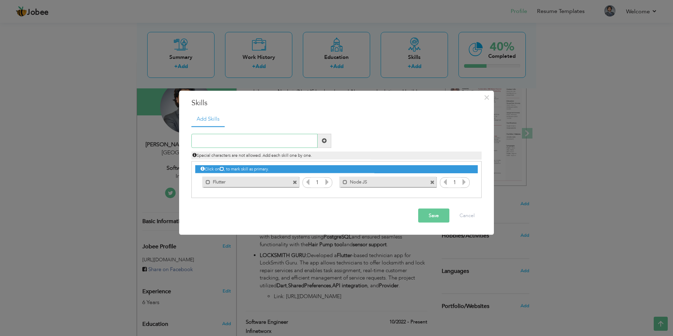
click at [293, 144] on input "text" at bounding box center [254, 140] width 126 height 14
type input "Nest JS"
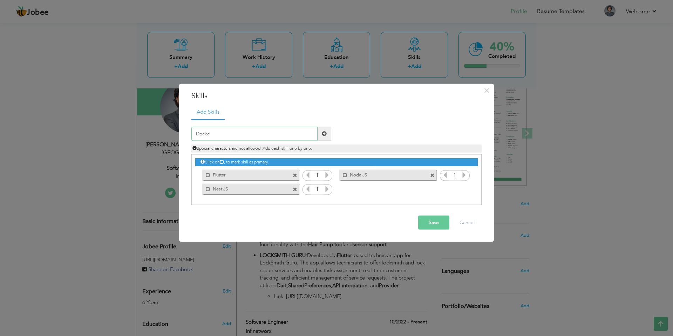
type input "Docker"
type input "LLM"
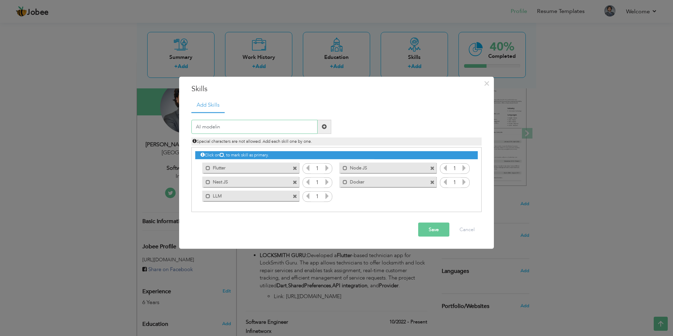
type input "AI modeling"
type input "Computer Vision"
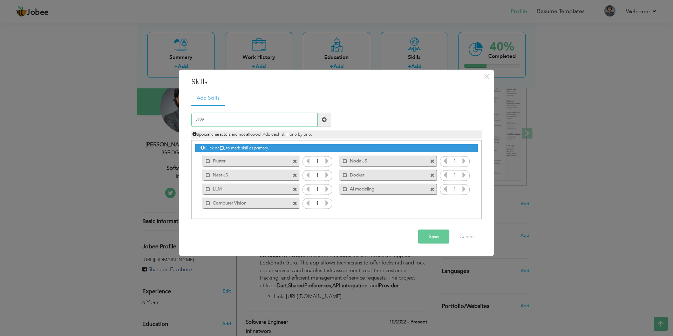
type input "A"
type input "G"
type input "g"
type input "Git"
type input "Firebase"
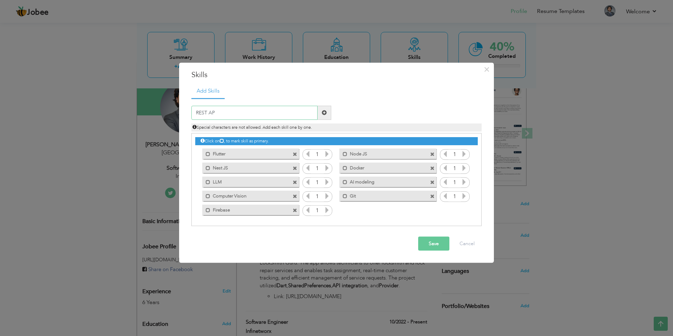
type input "REST API"
type input "MYSQL"
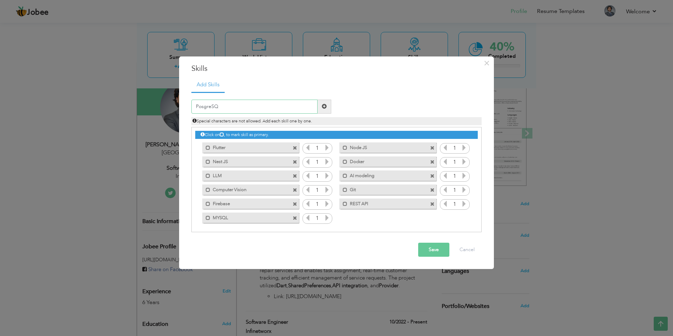
type input "PosgreSQL"
click at [325, 150] on icon at bounding box center [327, 147] width 6 height 6
click at [461, 149] on icon at bounding box center [464, 147] width 6 height 6
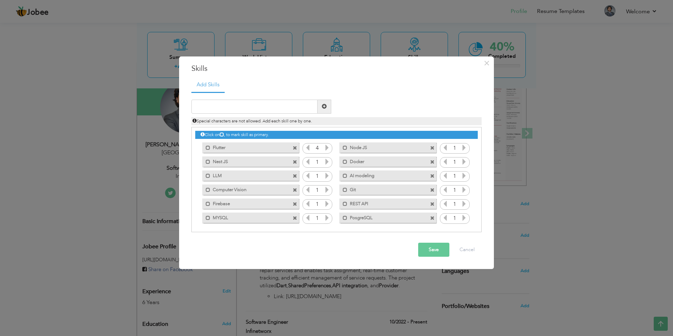
click at [461, 149] on icon at bounding box center [464, 147] width 6 height 6
click at [324, 162] on icon at bounding box center [327, 161] width 6 height 6
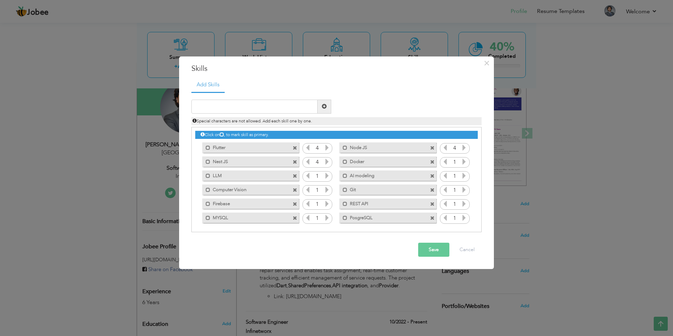
click at [324, 162] on icon at bounding box center [327, 161] width 6 height 6
click at [462, 163] on icon at bounding box center [464, 161] width 6 height 6
click at [326, 177] on icon at bounding box center [327, 175] width 6 height 6
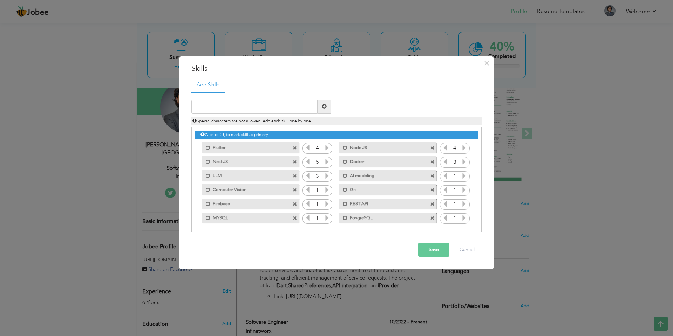
click at [463, 176] on icon at bounding box center [464, 175] width 6 height 6
click at [444, 178] on icon at bounding box center [445, 175] width 6 height 6
click at [327, 173] on icon at bounding box center [327, 175] width 6 height 6
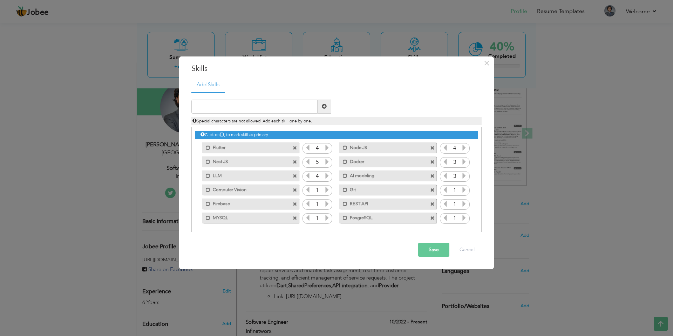
click at [326, 191] on icon at bounding box center [327, 189] width 6 height 6
click at [462, 190] on icon at bounding box center [464, 189] width 6 height 6
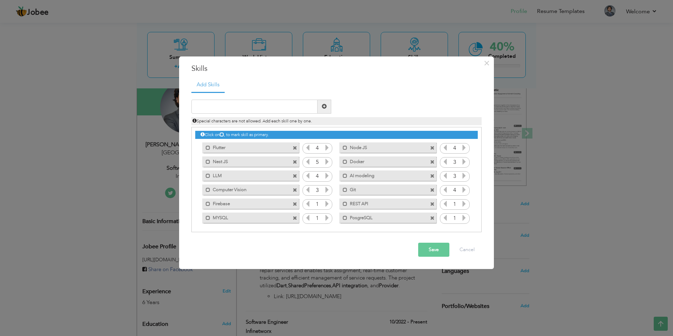
click at [325, 205] on icon at bounding box center [327, 203] width 6 height 6
click at [461, 205] on icon at bounding box center [464, 203] width 6 height 6
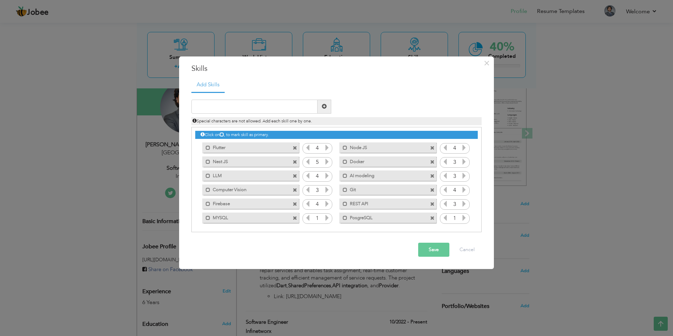
click at [461, 205] on icon at bounding box center [464, 203] width 6 height 6
click at [324, 218] on icon at bounding box center [327, 217] width 6 height 6
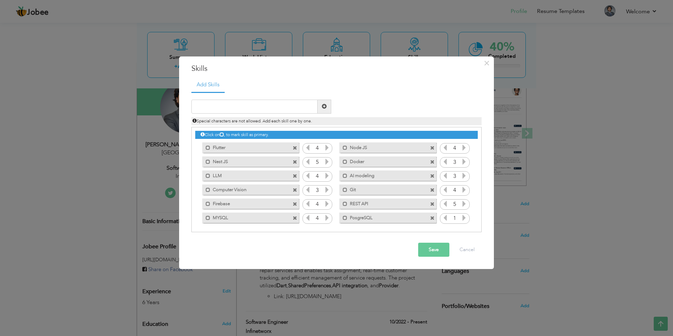
click at [461, 218] on icon at bounding box center [464, 217] width 6 height 6
click at [442, 216] on icon at bounding box center [445, 217] width 6 height 6
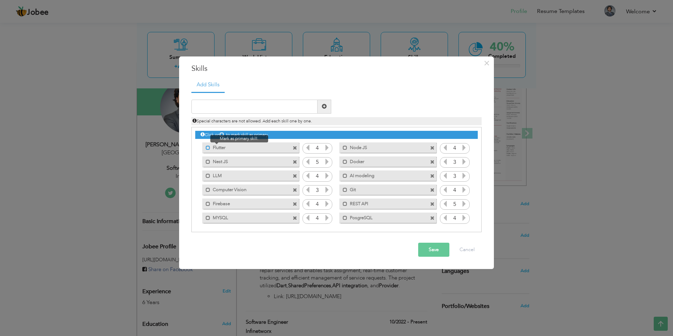
click at [206, 148] on span at bounding box center [208, 147] width 5 height 5
click at [206, 156] on span at bounding box center [206, 159] width 8 height 7
click at [206, 173] on span at bounding box center [208, 175] width 5 height 5
click at [343, 146] on span at bounding box center [345, 147] width 5 height 5
click at [344, 146] on span at bounding box center [346, 147] width 5 height 5
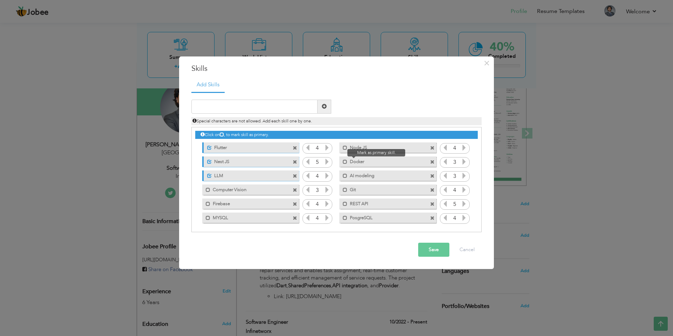
click at [343, 158] on span at bounding box center [343, 159] width 8 height 7
click at [343, 189] on span at bounding box center [345, 189] width 5 height 5
click at [344, 218] on span at bounding box center [345, 217] width 5 height 5
click at [419, 242] on button "Save" at bounding box center [433, 249] width 31 height 14
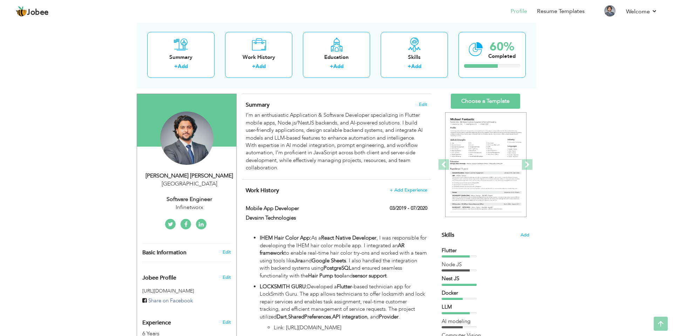
scroll to position [0, 0]
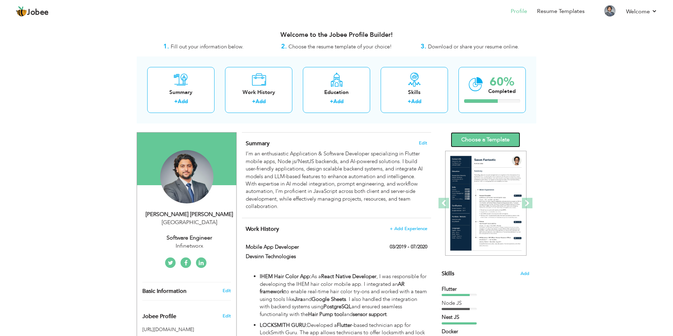
click at [482, 141] on link "Choose a Template" at bounding box center [484, 139] width 69 height 15
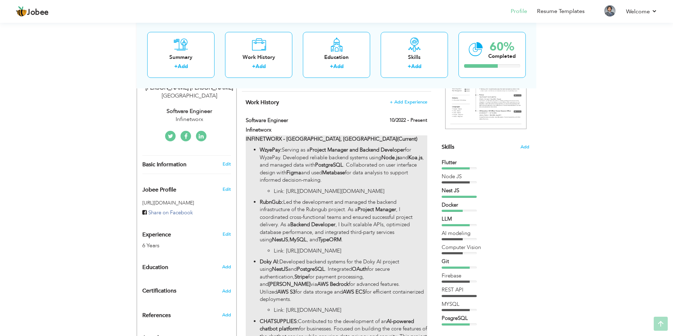
scroll to position [131, 0]
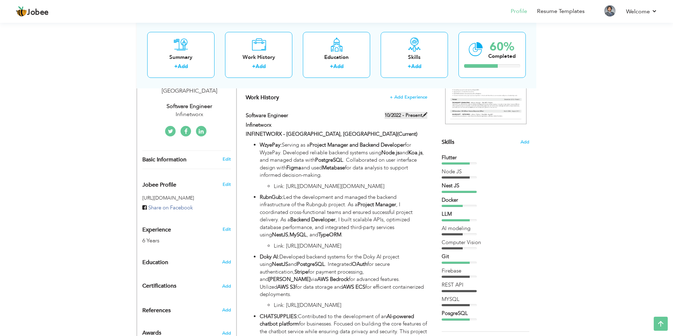
click at [425, 116] on span at bounding box center [424, 114] width 5 height 5
type input "Software Engineer"
type input "Infinetworx"
type input "10/2022"
checkbox input "true"
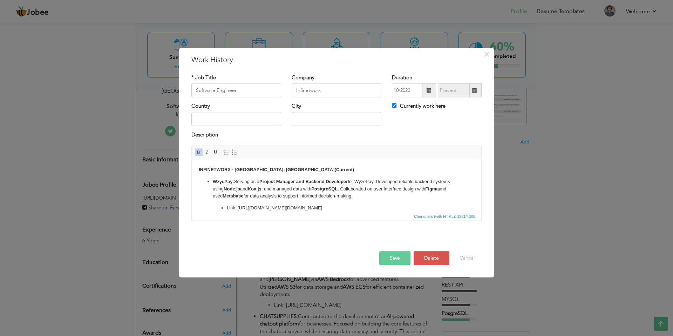
click at [295, 174] on body "INFINETWORX - Lahore, Pakistan (Current) WzyePay: Serving as a Project Manager …" at bounding box center [336, 296] width 275 height 261
click at [296, 172] on p "INFINETWORX - Lahore, Pakistan (Current)" at bounding box center [336, 169] width 275 height 7
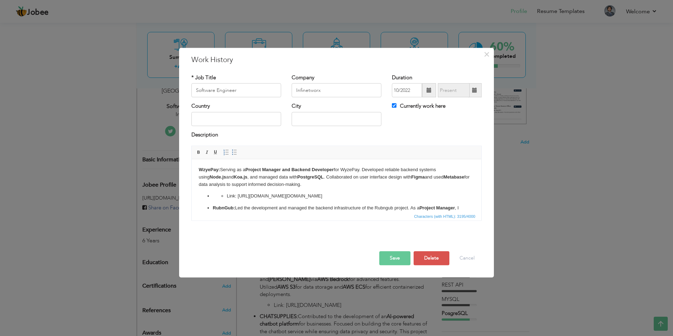
drag, startPoint x: 296, startPoint y: 172, endPoint x: 189, endPoint y: 166, distance: 107.0
click at [192, 166] on html "​​​​​​​ WzyePay: Serving as a Project Manager and Backend Developer for WyzePay…" at bounding box center [336, 290] width 289 height 263
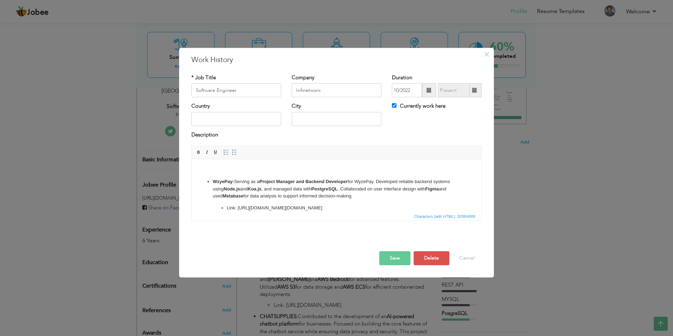
click at [388, 256] on button "Save" at bounding box center [394, 258] width 31 height 14
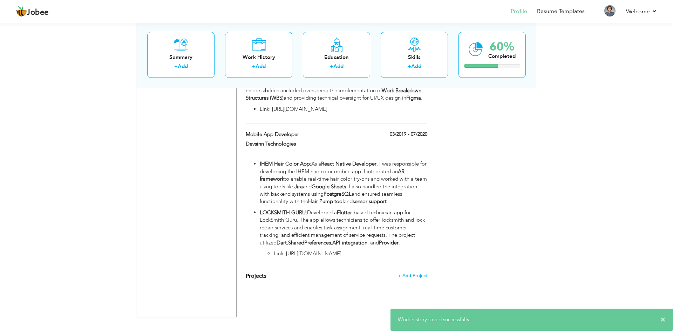
scroll to position [598, 0]
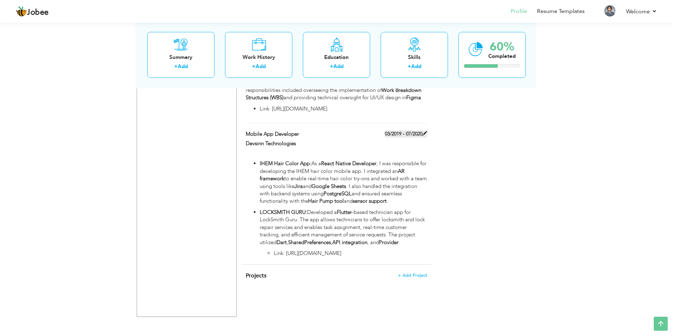
click at [425, 136] on span at bounding box center [424, 133] width 5 height 5
type input "Mobile App Developer"
type input "Devsinn Technologies"
type input "03/2019"
type input "07/2020"
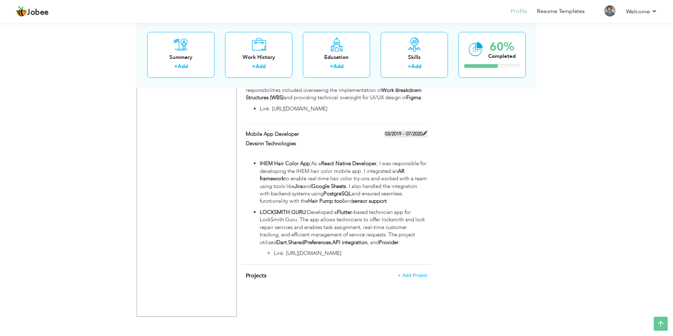
checkbox input "false"
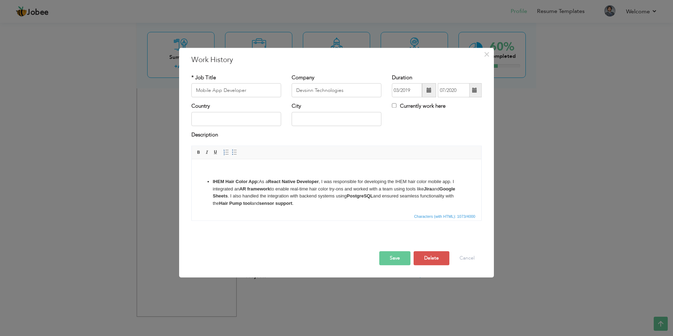
click at [255, 168] on p at bounding box center [336, 169] width 275 height 7
click at [400, 262] on button "Save" at bounding box center [394, 258] width 31 height 14
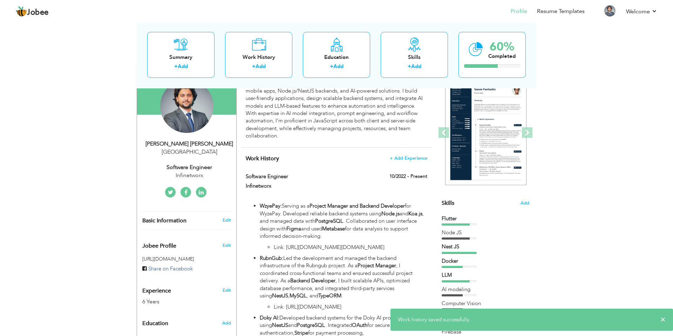
scroll to position [0, 0]
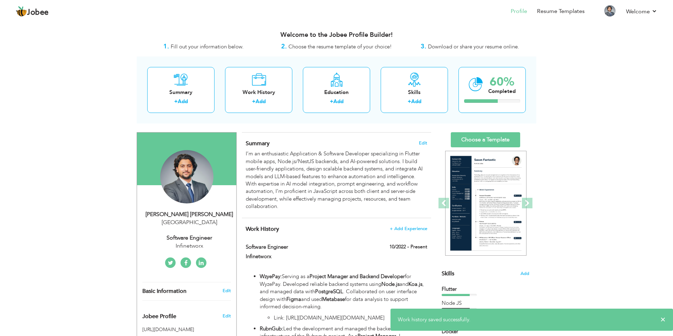
click at [485, 138] on link "Choose a Template" at bounding box center [484, 139] width 69 height 15
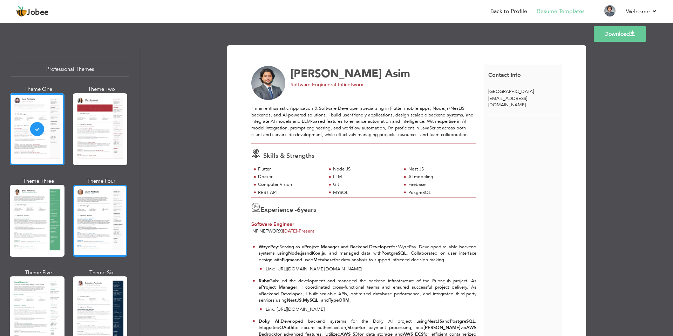
click at [93, 208] on div at bounding box center [100, 221] width 55 height 72
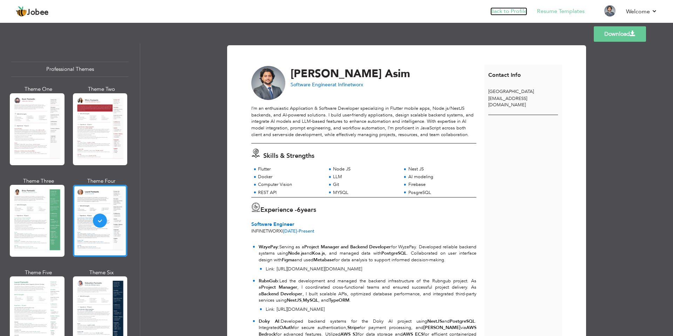
click at [511, 14] on link "Back to Profile" at bounding box center [508, 11] width 37 height 8
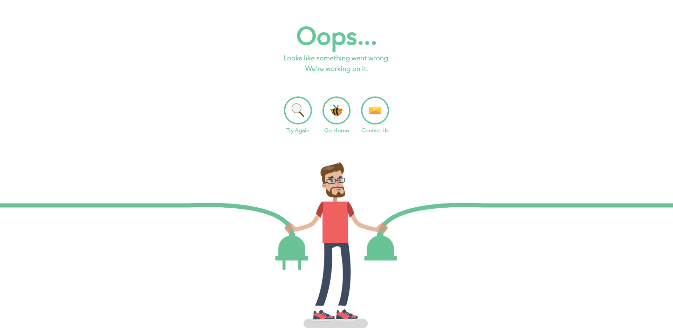
click at [303, 120] on li "Try Again" at bounding box center [298, 115] width 28 height 38
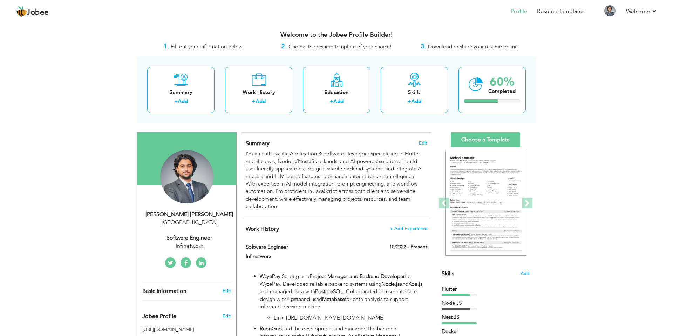
click at [189, 225] on div "[GEOGRAPHIC_DATA]" at bounding box center [189, 222] width 94 height 8
type input "[PERSON_NAME]"
type input "Asim"
select select "number:166"
select select "number:8"
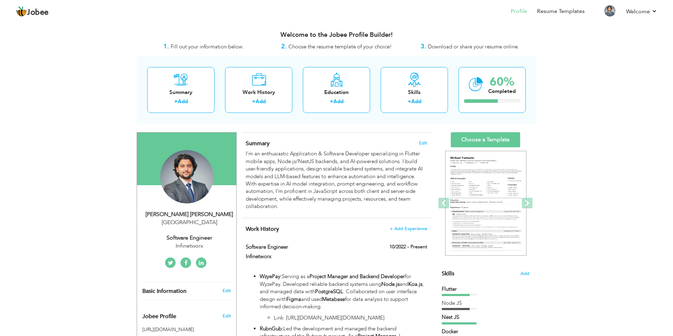
type input "Infinetworx"
type input "Software Engineer"
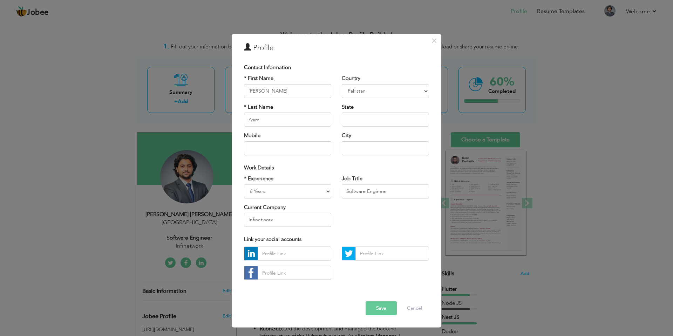
click at [375, 309] on button "Save" at bounding box center [380, 308] width 31 height 14
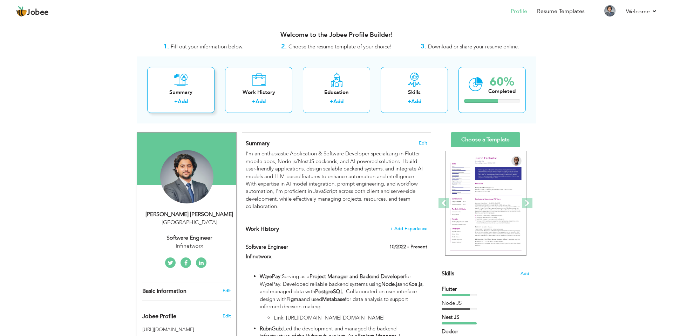
click at [188, 84] on div "Summary + Add" at bounding box center [180, 90] width 67 height 46
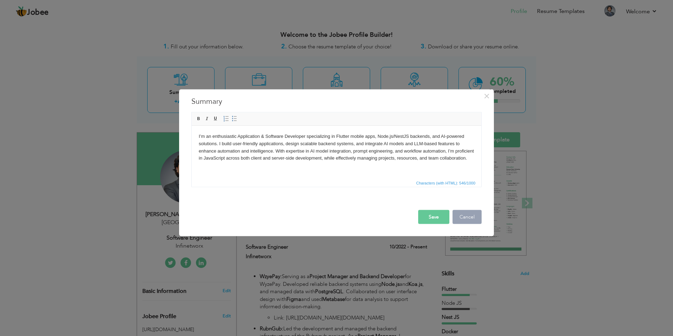
click at [462, 219] on button "Cancel" at bounding box center [466, 217] width 29 height 14
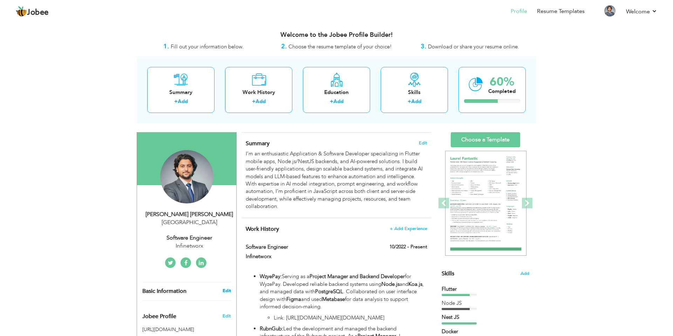
click at [225, 293] on link "Edit" at bounding box center [226, 290] width 8 height 6
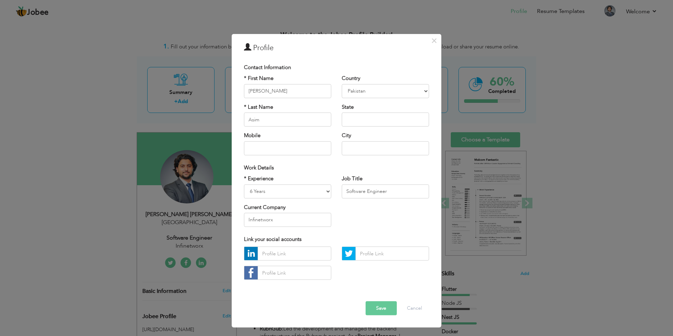
click at [385, 306] on button "Save" at bounding box center [380, 308] width 31 height 14
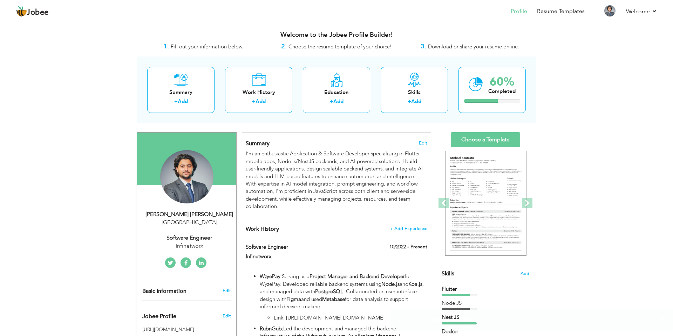
click at [488, 142] on link "Choose a Template" at bounding box center [484, 139] width 69 height 15
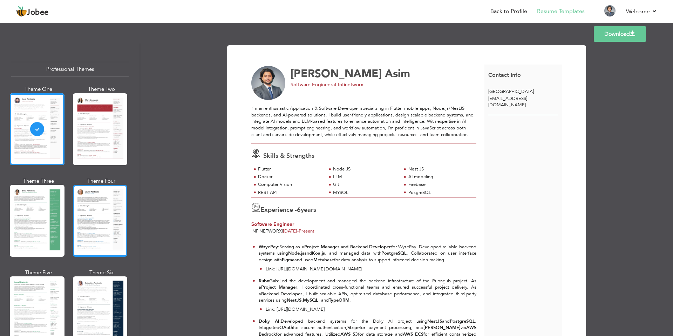
click at [97, 230] on div at bounding box center [100, 221] width 55 height 72
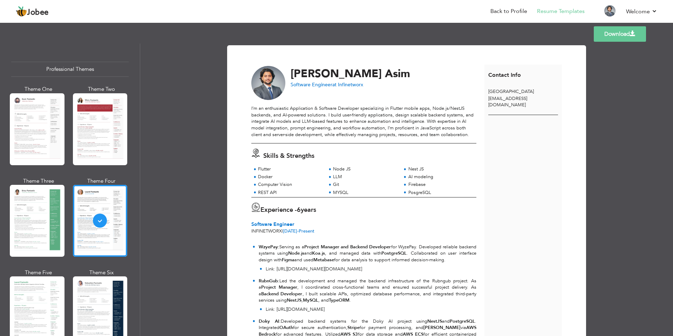
click at [623, 32] on link "Download" at bounding box center [619, 33] width 52 height 15
